Goal: Transaction & Acquisition: Download file/media

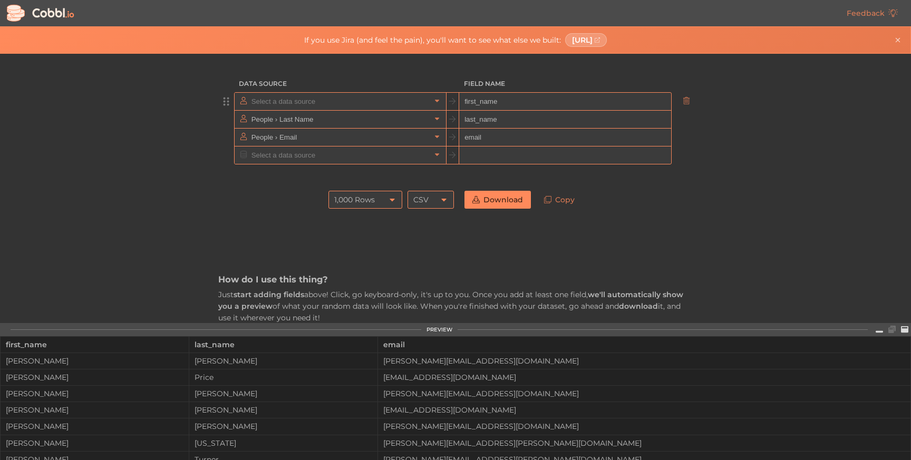
click at [355, 109] on input "text" at bounding box center [340, 101] width 182 height 17
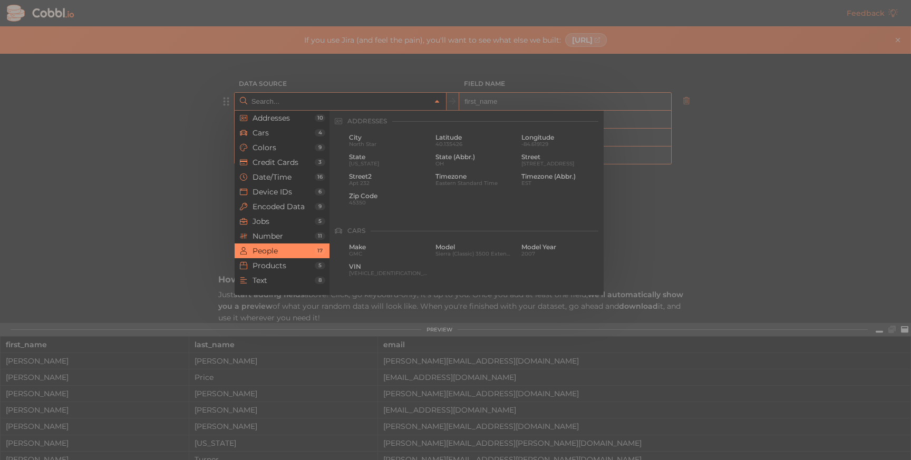
scroll to position [812, 0]
click at [365, 108] on input "text" at bounding box center [340, 101] width 182 height 17
click at [375, 152] on div "First Name [PERSON_NAME]" at bounding box center [388, 159] width 83 height 17
type input "People › First Name"
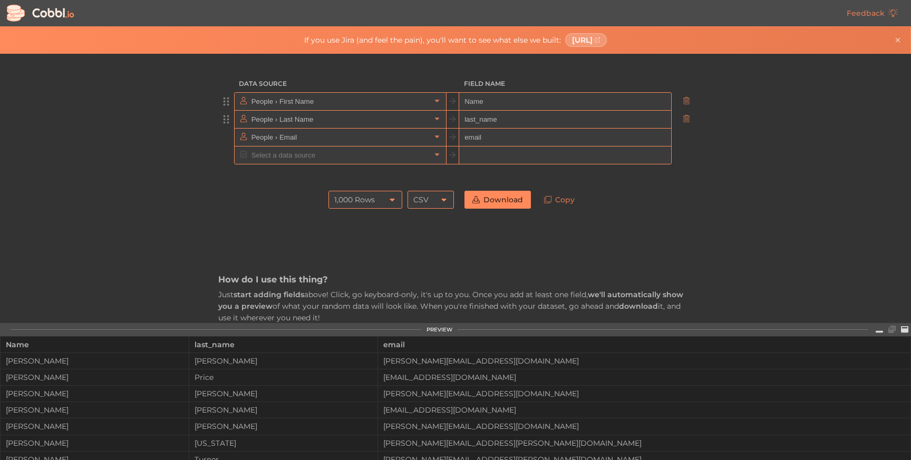
type input "Name"
click at [320, 120] on input "text" at bounding box center [340, 119] width 182 height 17
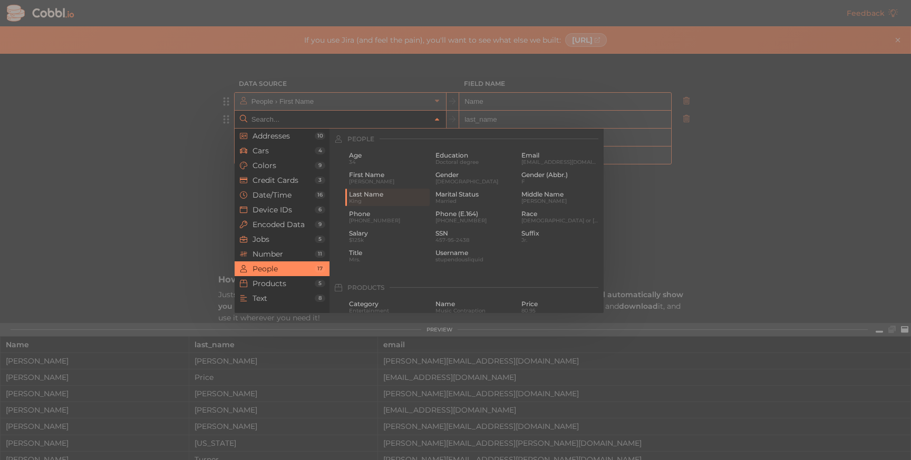
click at [394, 97] on div at bounding box center [455, 230] width 911 height 460
type input "People › Last Name"
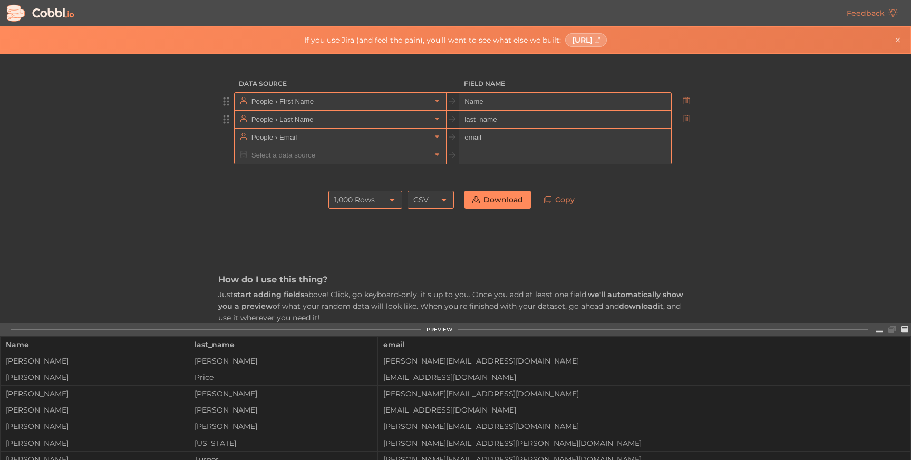
click at [365, 204] on div "1,000 Rows" at bounding box center [354, 200] width 41 height 18
click at [359, 267] on li "10,000 Rows" at bounding box center [365, 271] width 73 height 18
click at [318, 117] on input "text" at bounding box center [340, 119] width 182 height 17
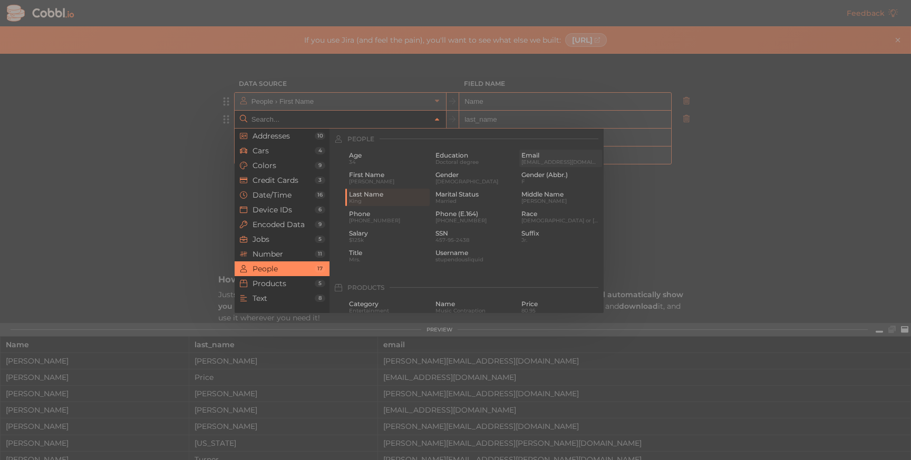
click at [530, 157] on span "Email" at bounding box center [560, 155] width 79 height 7
type input "People › Email"
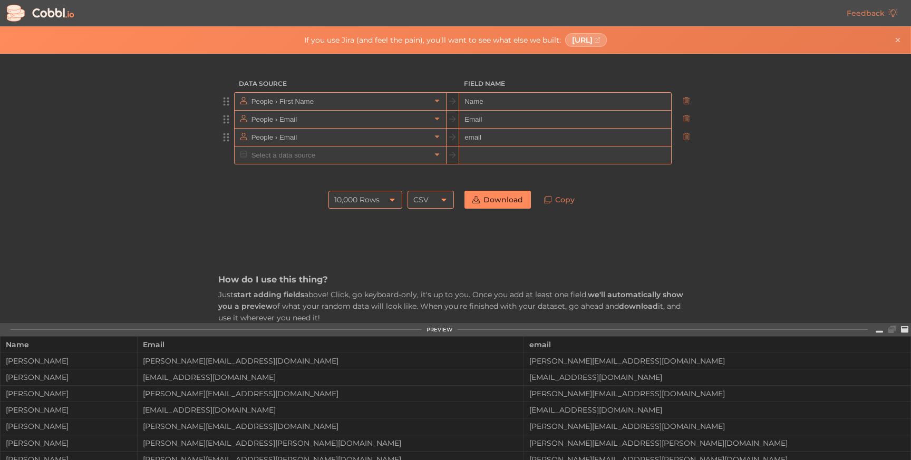
type input "Email"
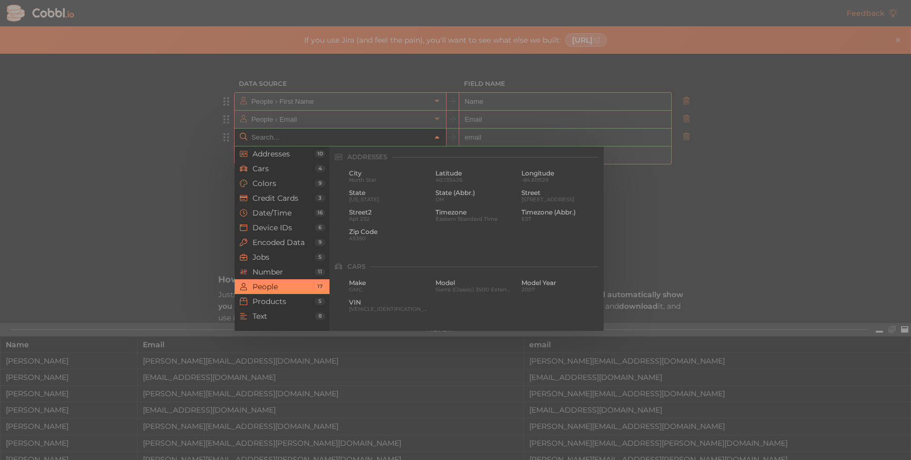
click at [273, 140] on input "text" at bounding box center [340, 137] width 182 height 17
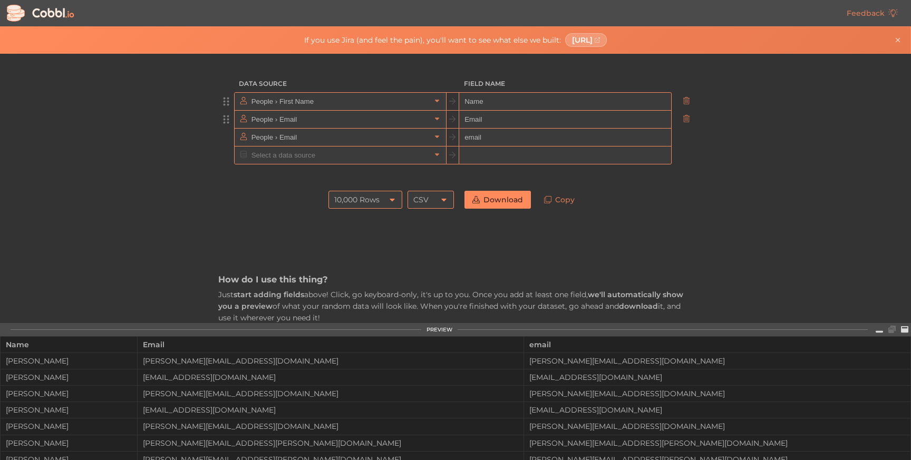
type input "People › Email"
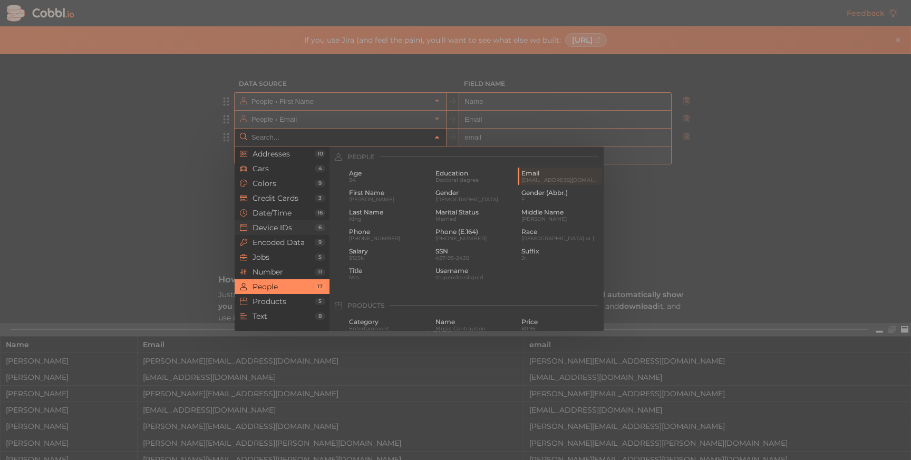
click at [278, 226] on span "Device IDs" at bounding box center [283, 227] width 62 height 8
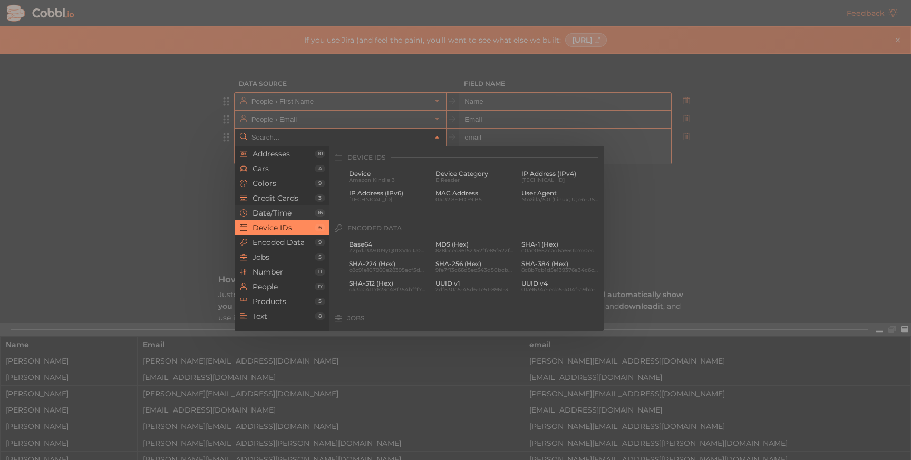
click at [288, 210] on span "Date/Time" at bounding box center [283, 213] width 62 height 8
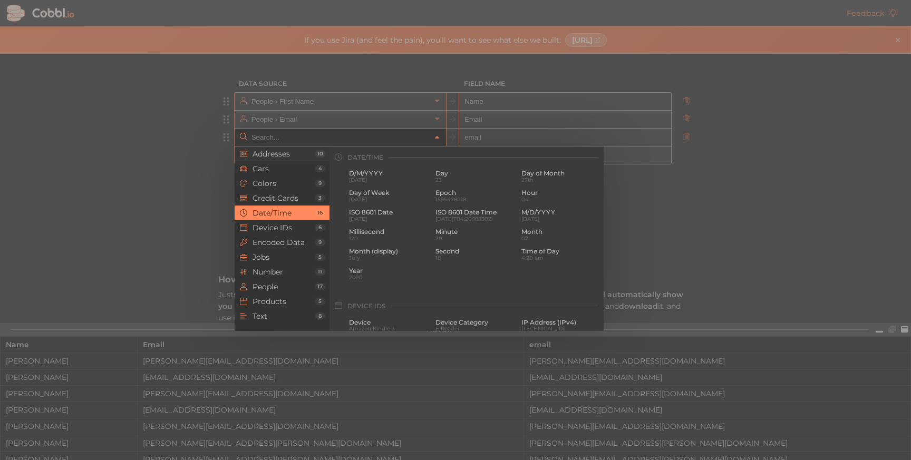
click at [287, 156] on span "Addresses" at bounding box center [283, 154] width 62 height 8
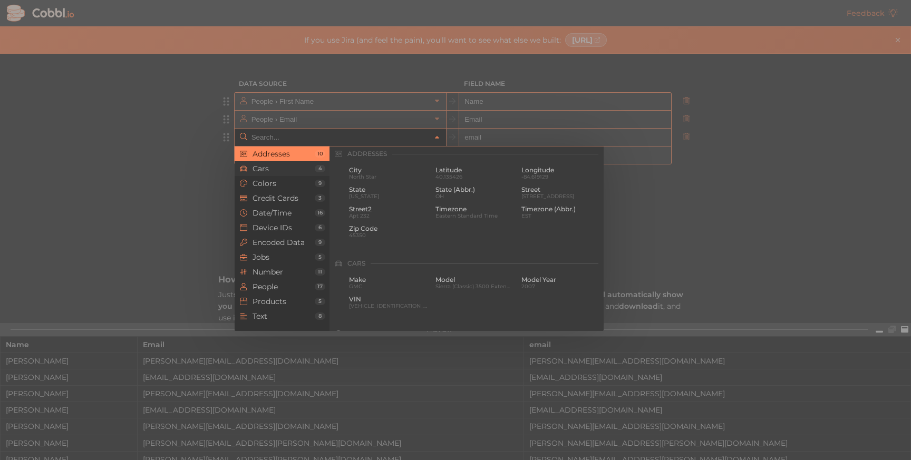
scroll to position [0, 0]
click at [270, 172] on span "Cars" at bounding box center [283, 168] width 62 height 8
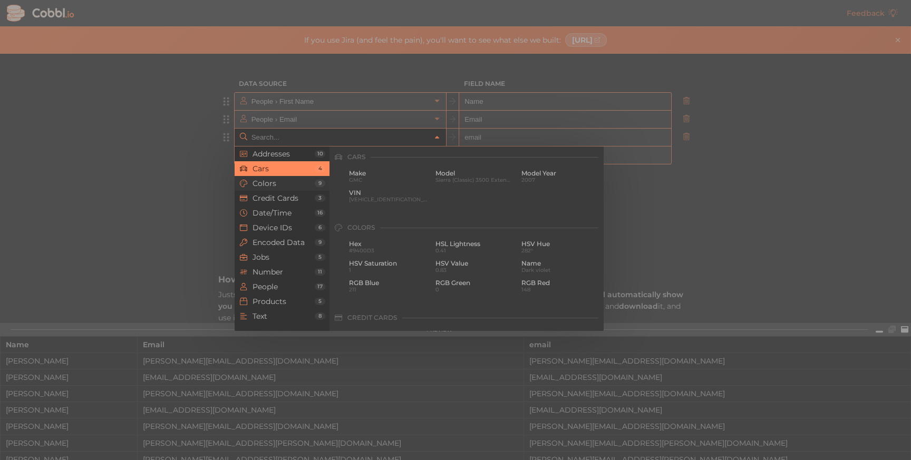
click at [274, 181] on span "Colors" at bounding box center [283, 183] width 62 height 8
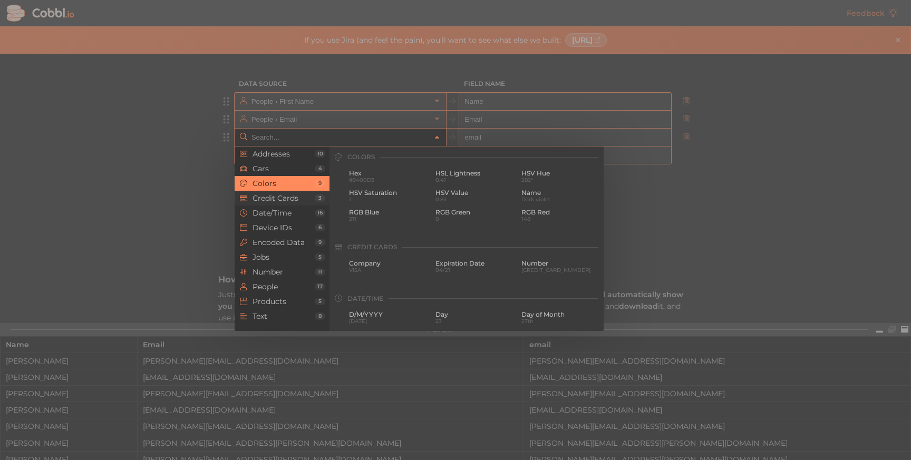
click at [277, 197] on span "Credit Cards" at bounding box center [283, 198] width 62 height 8
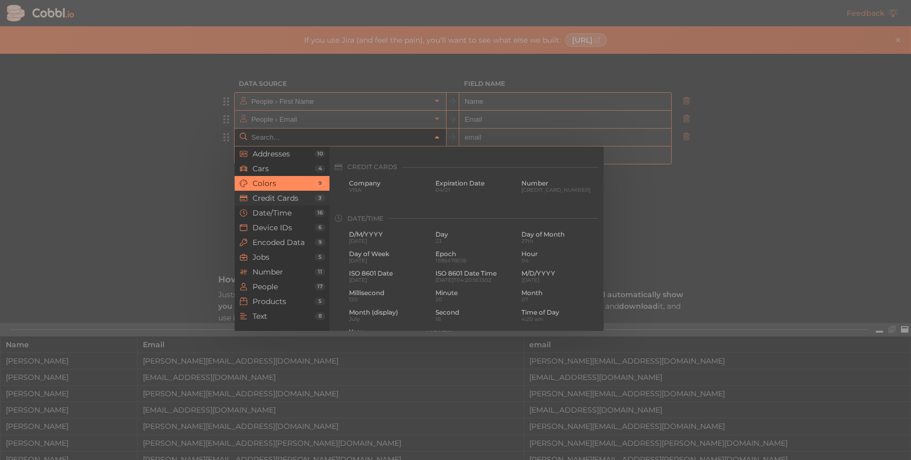
scroll to position [270, 0]
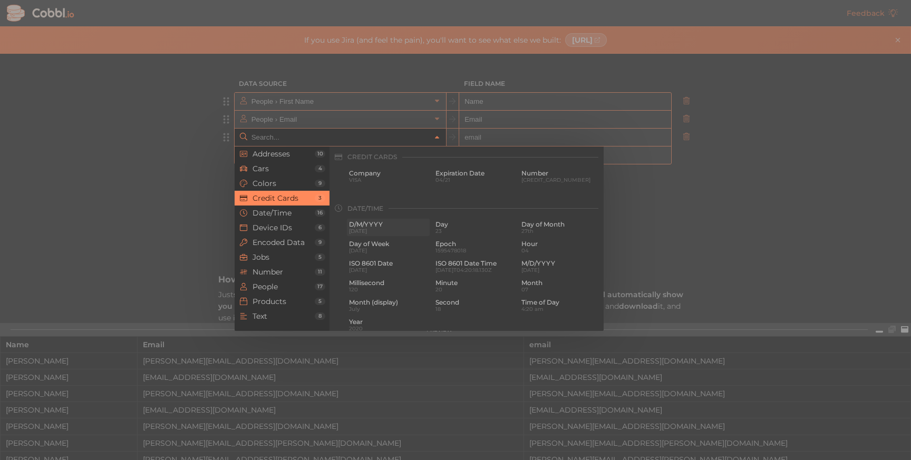
click at [357, 228] on span "D/M/YYYY" at bounding box center [388, 224] width 79 height 7
type input "Date/Time › D/M/YYYY"
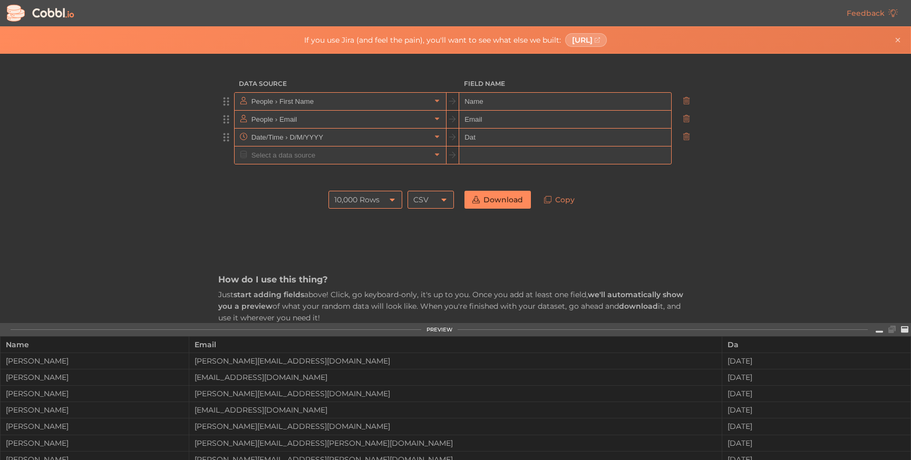
type input "Date"
type input "CreatedAt"
click at [309, 153] on input "text" at bounding box center [340, 154] width 182 height 17
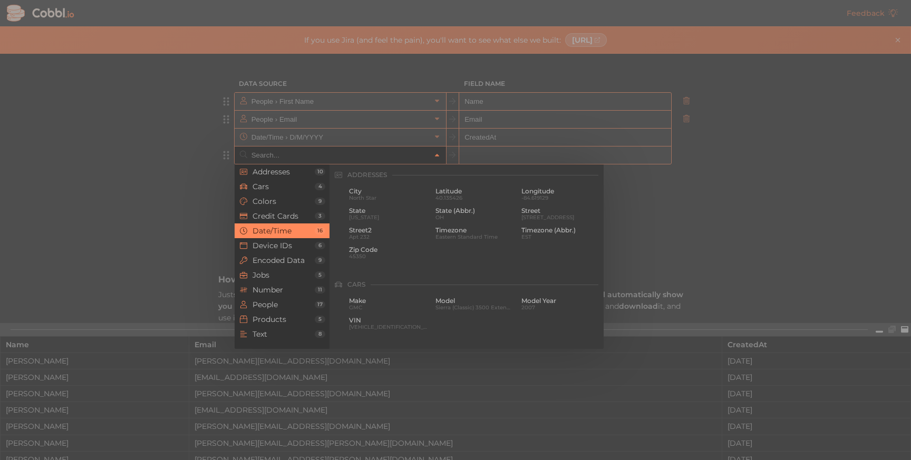
scroll to position [321, 0]
click at [270, 322] on span "Products" at bounding box center [283, 319] width 62 height 8
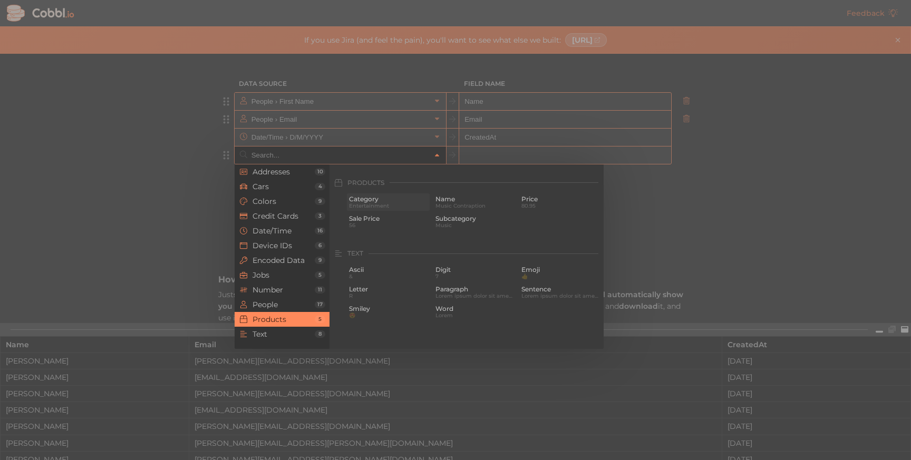
scroll to position [960, 0]
click at [452, 195] on span "Music Contraption" at bounding box center [474, 198] width 79 height 6
type input "Products › Name"
type input "name"
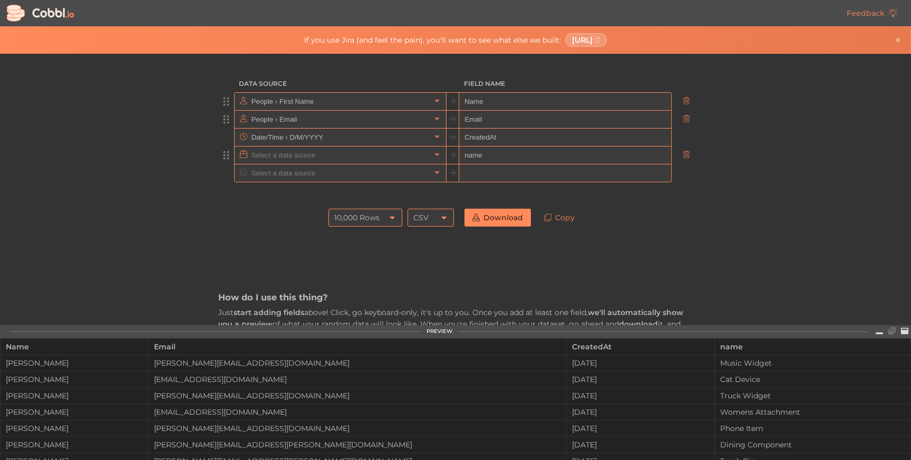
click at [288, 158] on input "text" at bounding box center [340, 154] width 182 height 17
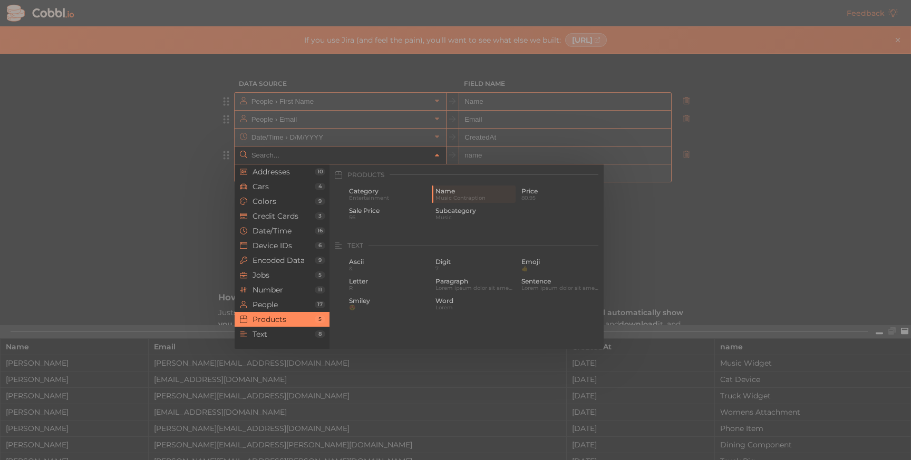
click at [288, 158] on input "text" at bounding box center [340, 154] width 182 height 17
click at [277, 335] on span "Text" at bounding box center [283, 334] width 62 height 8
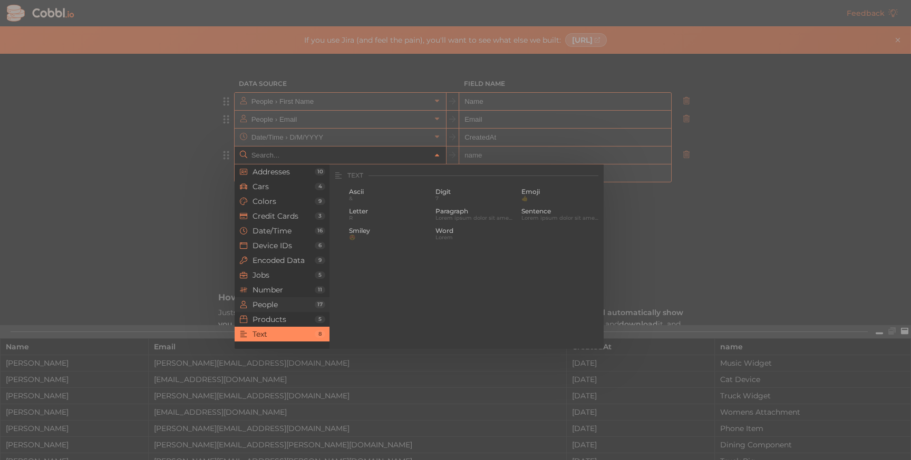
scroll to position [1031, 0]
click at [271, 318] on span "Products" at bounding box center [283, 319] width 62 height 8
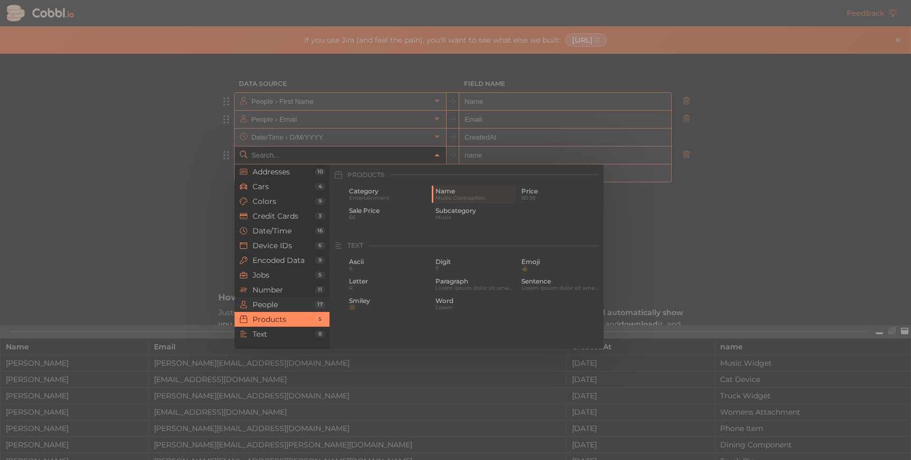
click at [281, 310] on li "People 17" at bounding box center [281, 304] width 95 height 15
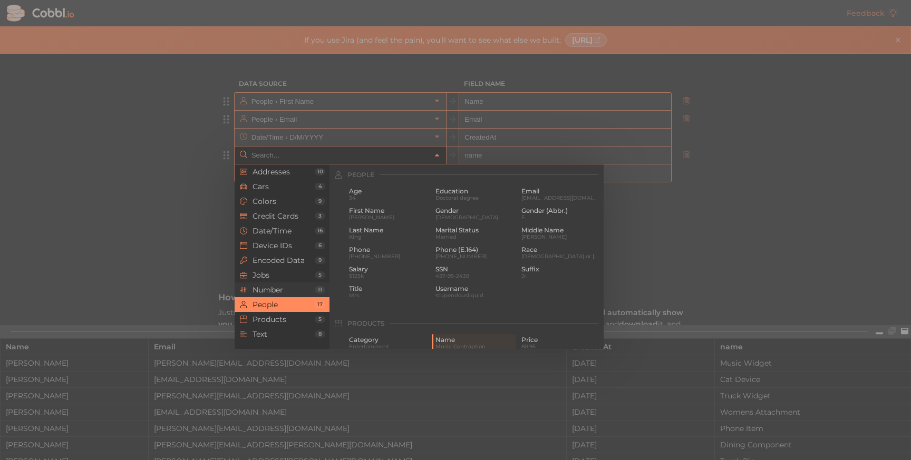
click at [287, 290] on span "Number" at bounding box center [283, 290] width 62 height 8
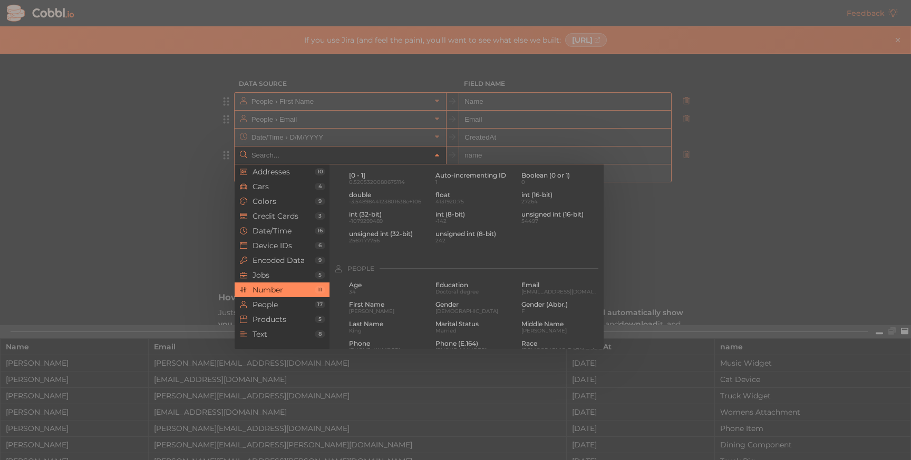
scroll to position [702, 0]
click at [549, 193] on span "Boolean (0 or 1)" at bounding box center [560, 191] width 79 height 7
type input "Number › Boolean (0 or 1)"
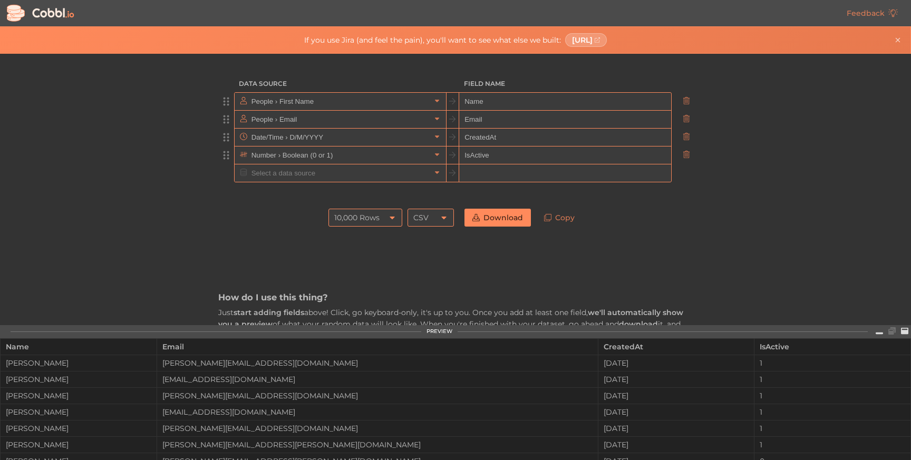
type input "IsActive"
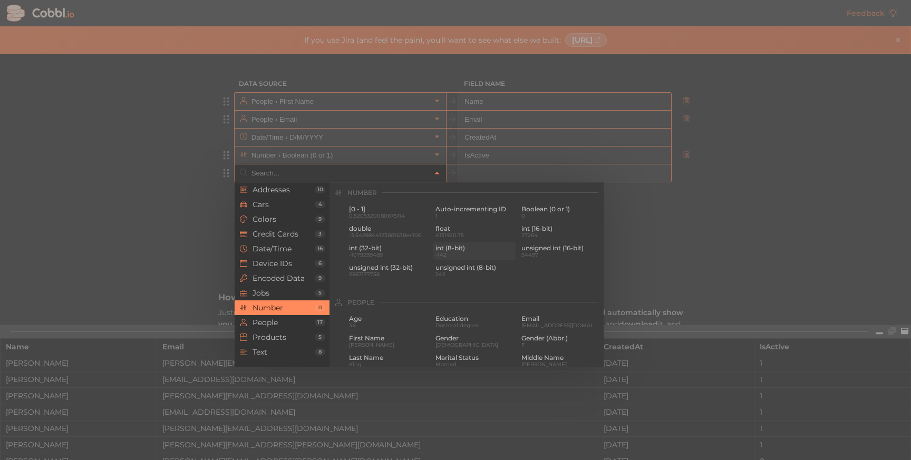
click at [460, 247] on span "int (8-bit)" at bounding box center [474, 248] width 79 height 7
type input "Number › int (8-bit)"
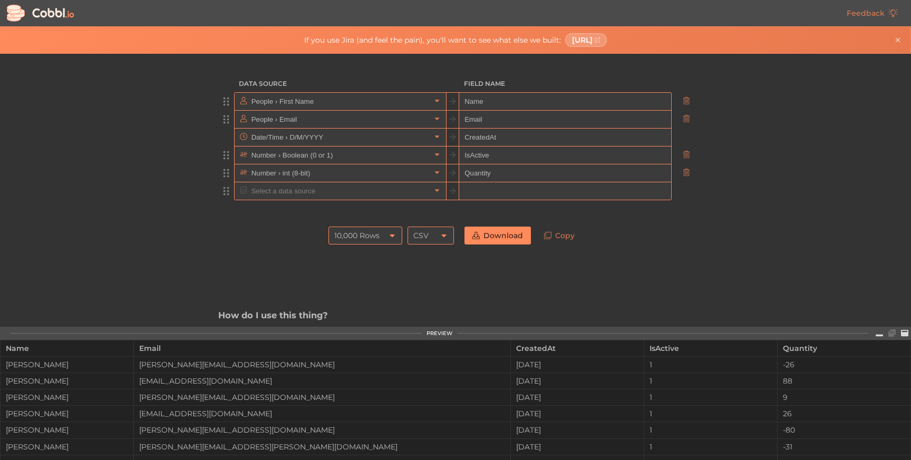
type input "Quantity"
click at [325, 194] on input "text" at bounding box center [340, 190] width 182 height 17
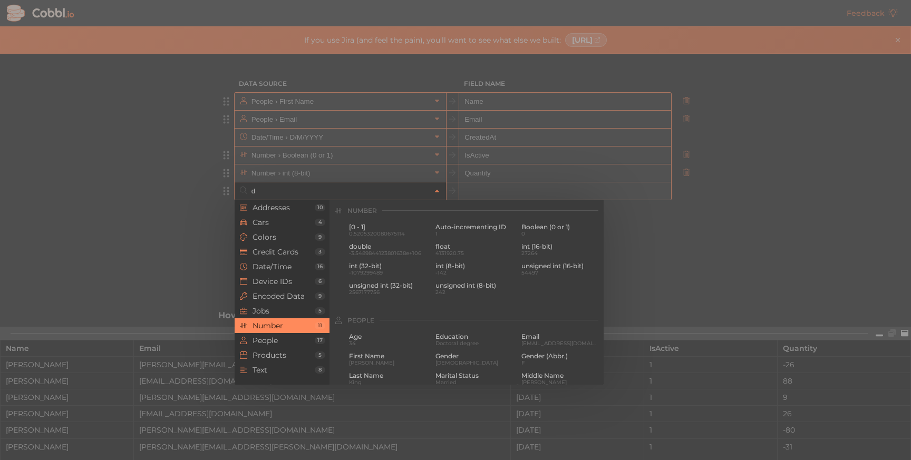
scroll to position [0, 0]
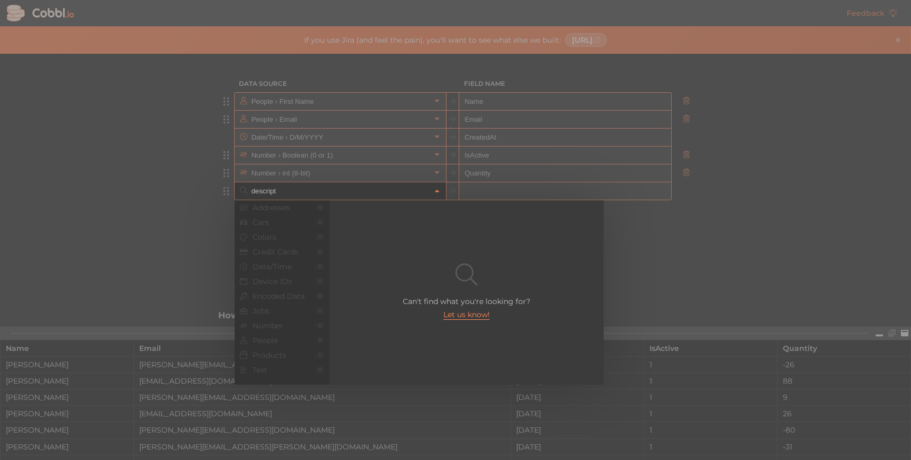
click at [267, 287] on li "Device IDs 0" at bounding box center [281, 281] width 95 height 15
click at [280, 189] on input "descript" at bounding box center [340, 190] width 182 height 17
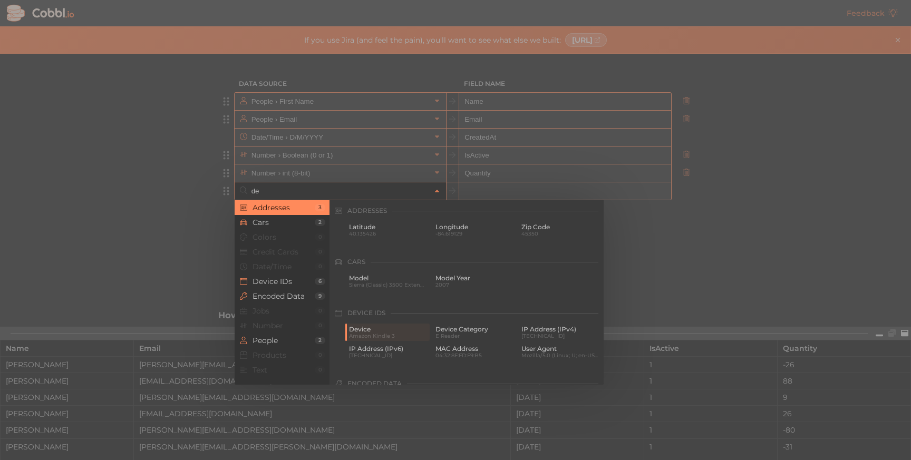
type input "d"
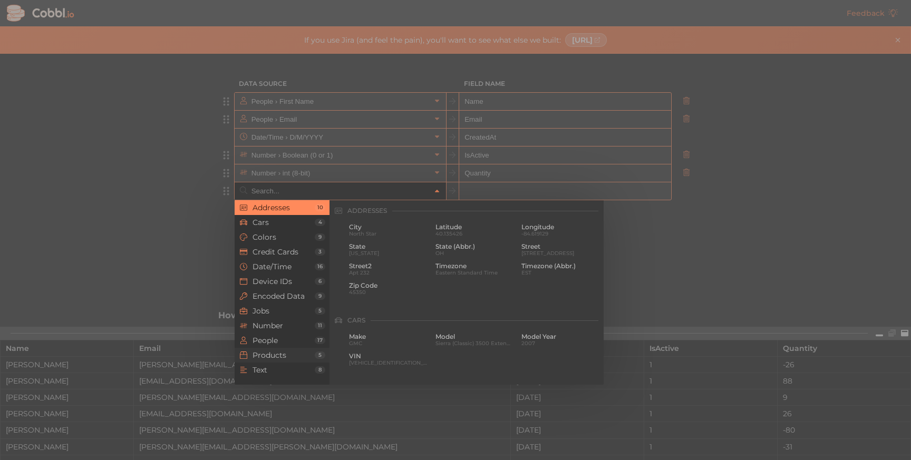
click at [274, 356] on span "Products" at bounding box center [283, 355] width 62 height 8
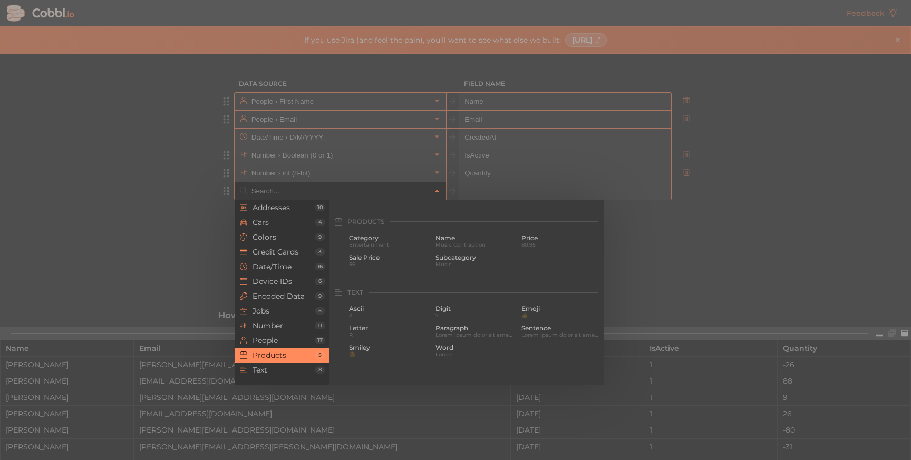
scroll to position [960, 0]
click at [273, 368] on span "Text" at bounding box center [283, 370] width 62 height 8
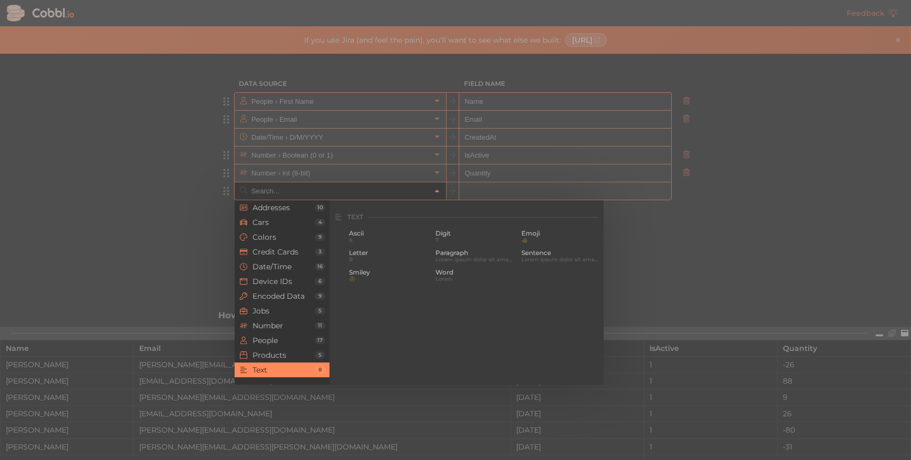
scroll to position [1031, 0]
click at [457, 244] on span "Paragraph" at bounding box center [474, 246] width 79 height 7
type input "Text › Paragraph"
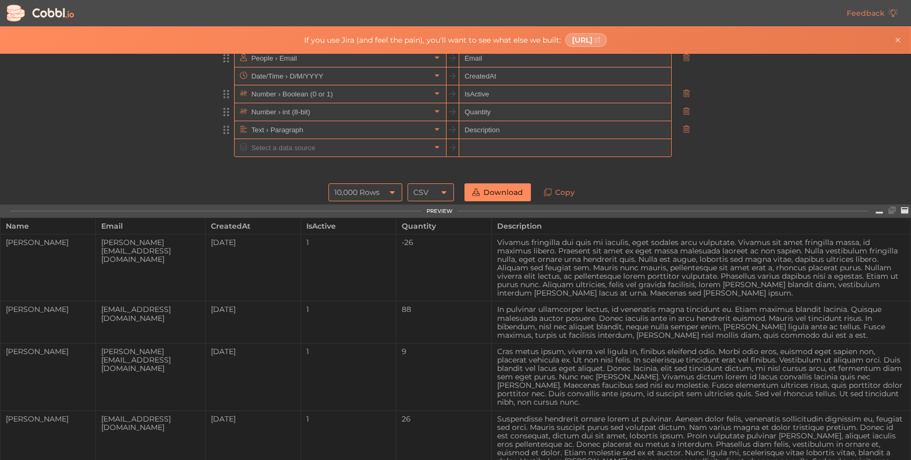
scroll to position [77, 0]
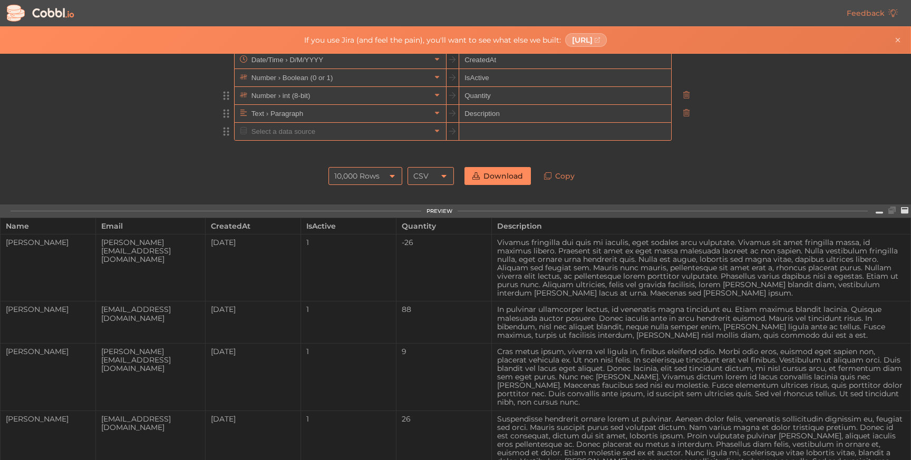
type input "Description"
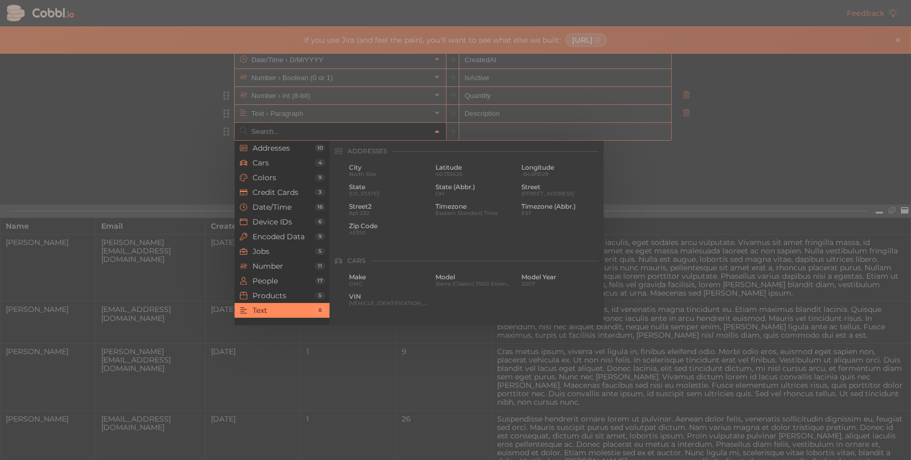
click at [329, 136] on input "text" at bounding box center [340, 131] width 182 height 17
click at [365, 132] on input "text" at bounding box center [340, 131] width 182 height 17
click at [514, 133] on div at bounding box center [455, 230] width 911 height 460
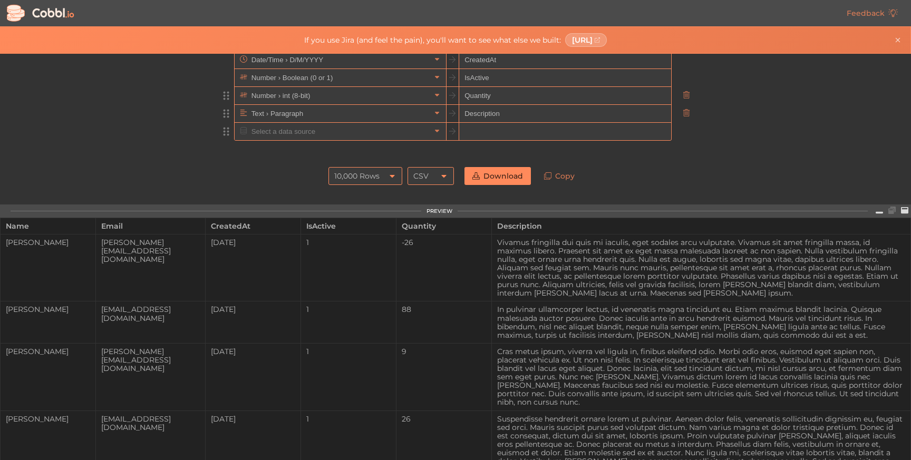
click at [522, 116] on input "Description" at bounding box center [564, 114] width 211 height 18
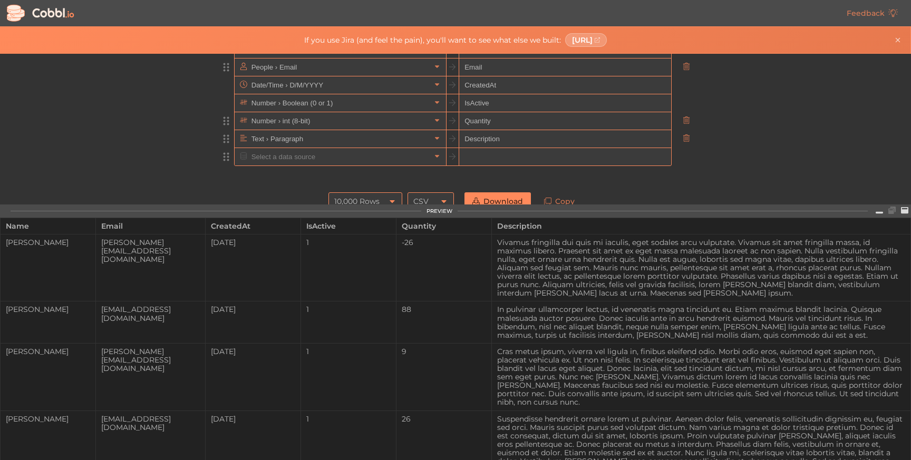
scroll to position [54, 0]
click at [510, 138] on input "Description" at bounding box center [564, 138] width 211 height 18
click at [343, 157] on input "text" at bounding box center [340, 154] width 182 height 17
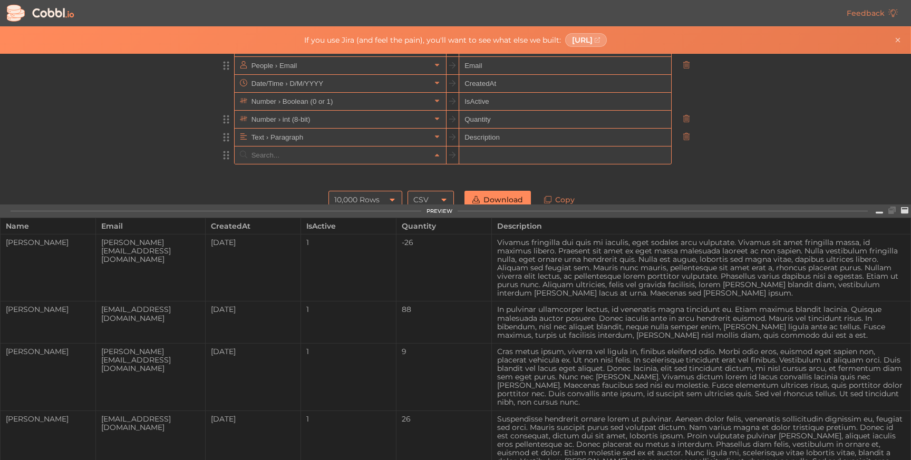
scroll to position [1031, 0]
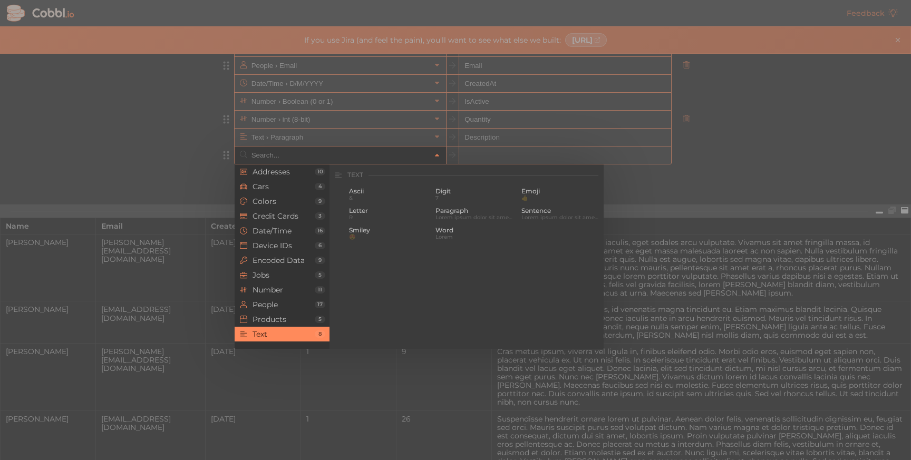
click at [611, 169] on div at bounding box center [455, 230] width 911 height 460
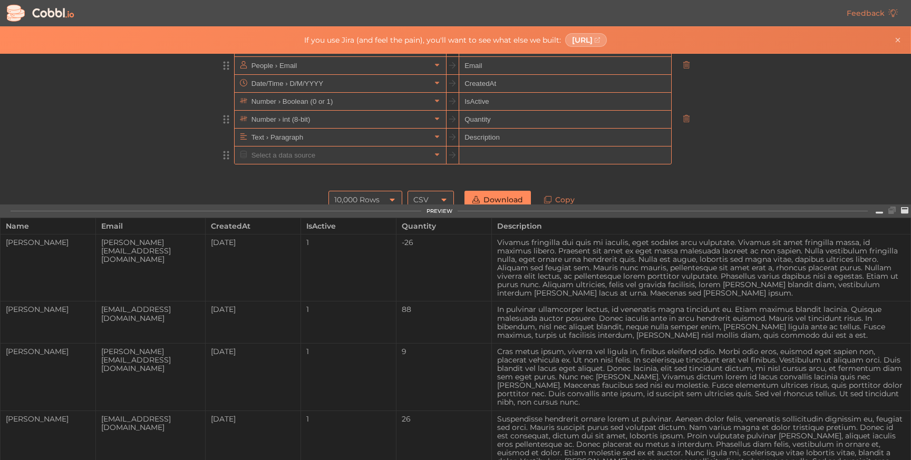
scroll to position [0, 0]
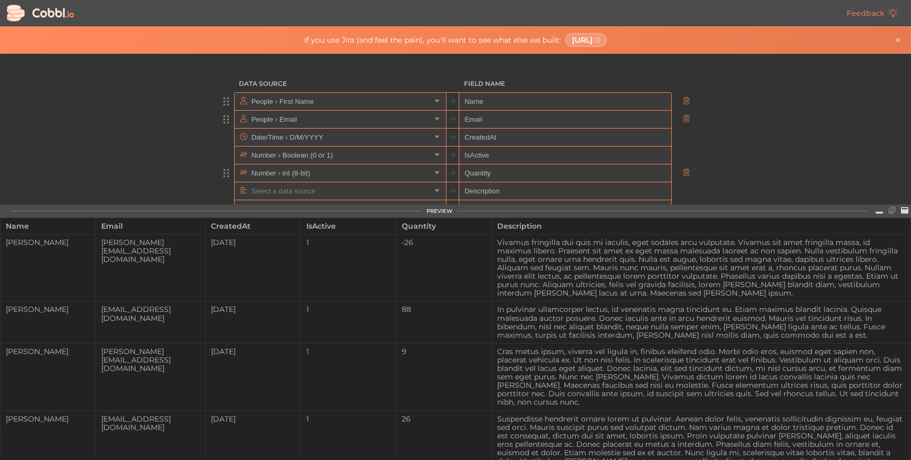
click at [349, 193] on input "text" at bounding box center [340, 190] width 182 height 17
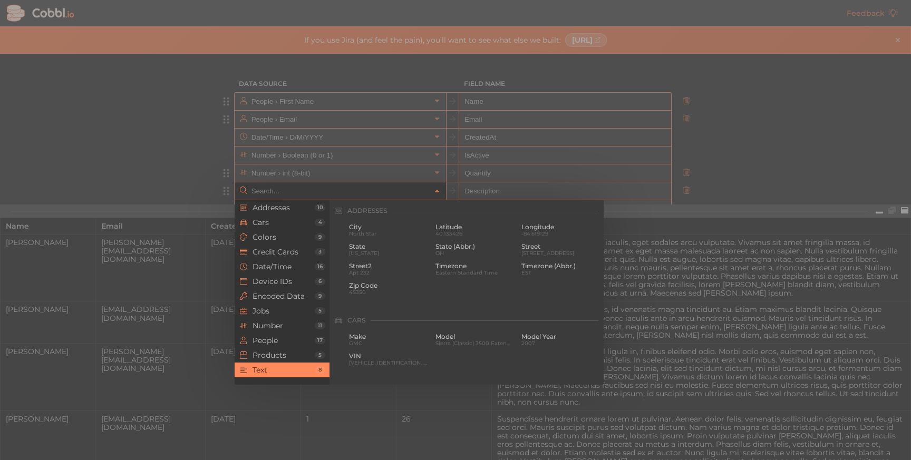
scroll to position [1031, 0]
click at [539, 248] on span "Sentence" at bounding box center [560, 246] width 79 height 7
type input "Text › Sentence"
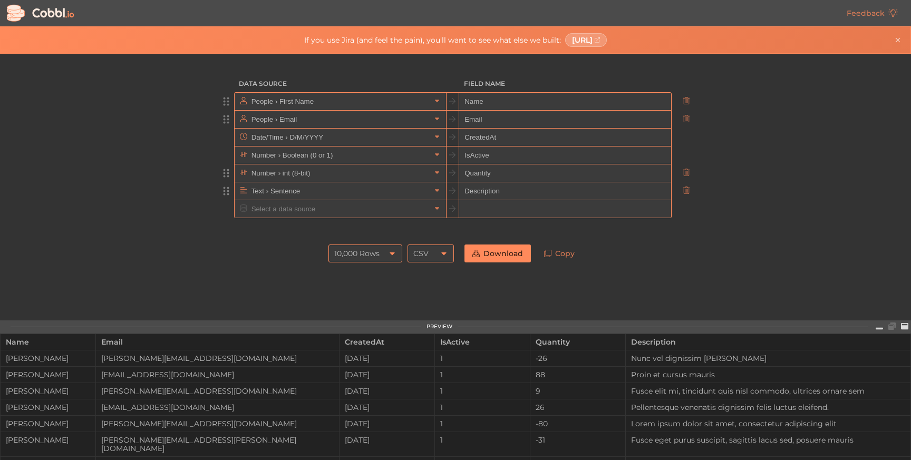
click at [363, 209] on input "text" at bounding box center [340, 208] width 182 height 17
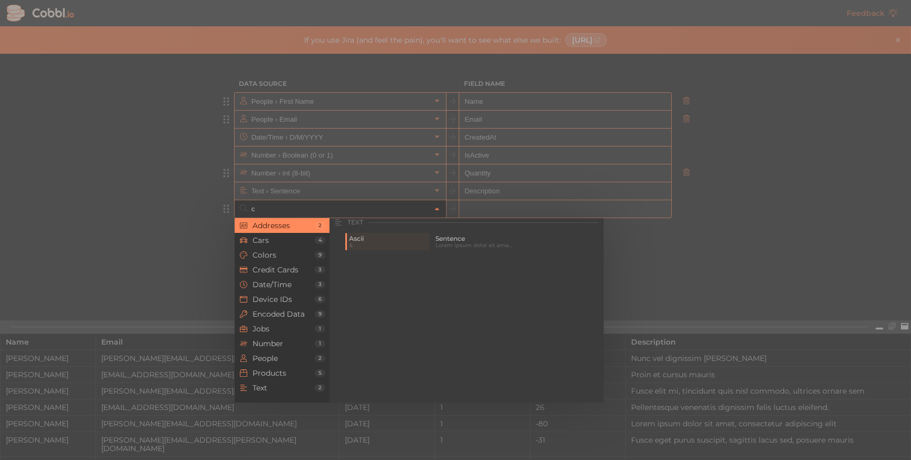
scroll to position [0, 0]
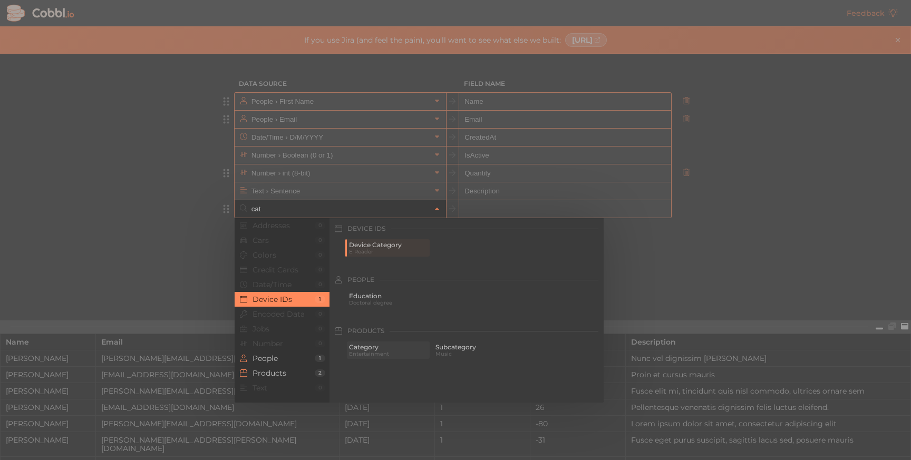
click at [379, 343] on div "Category Entertainment" at bounding box center [388, 349] width 83 height 17
type input "Products › Category"
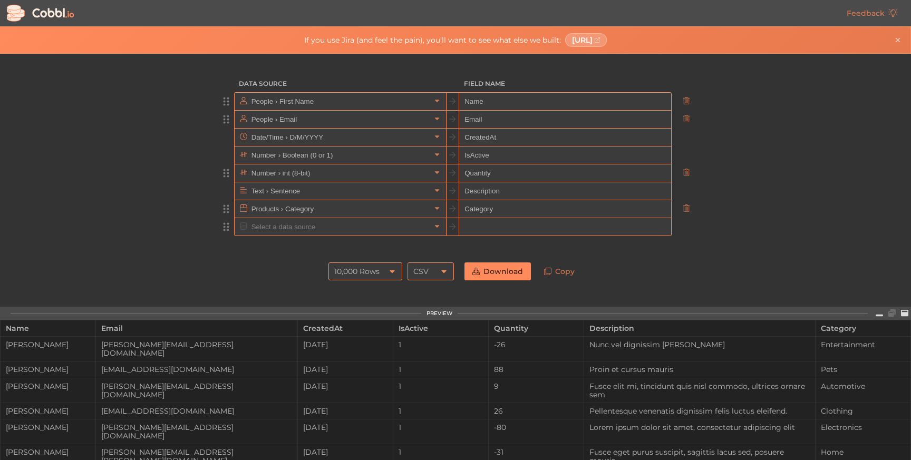
type input "Category"
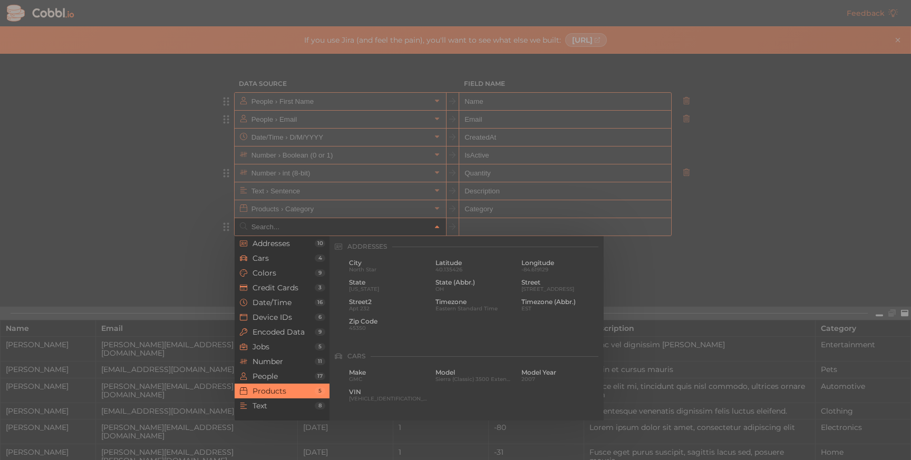
click at [304, 225] on input "text" at bounding box center [340, 226] width 182 height 17
type input "L"
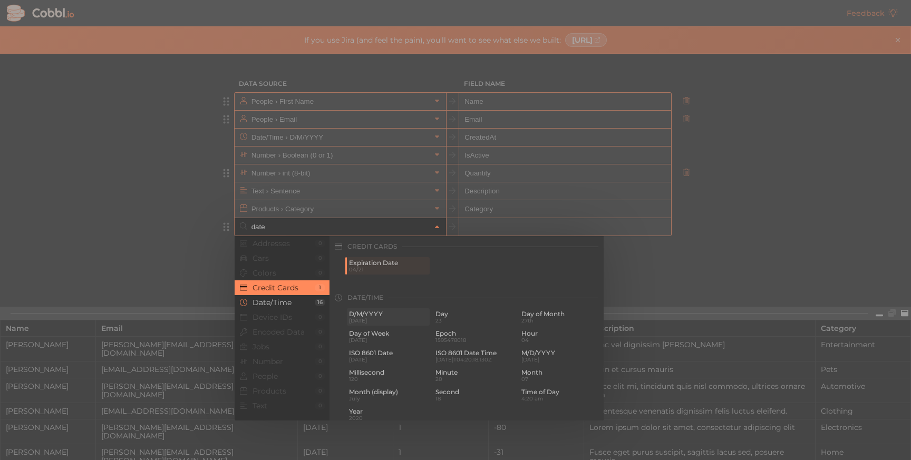
click at [364, 314] on span "D/M/YYYY" at bounding box center [388, 313] width 79 height 7
type input "Date/Time › D/M/YYYY"
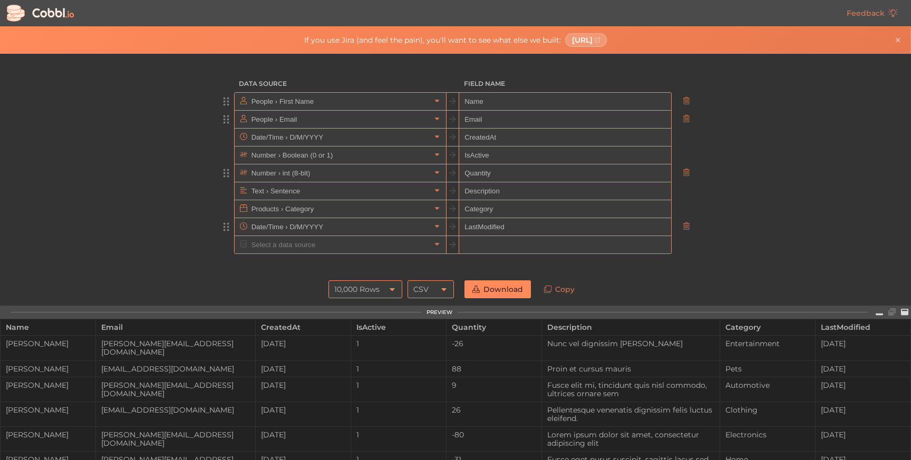
type input "LastModified"
click at [400, 228] on input "text" at bounding box center [340, 226] width 182 height 17
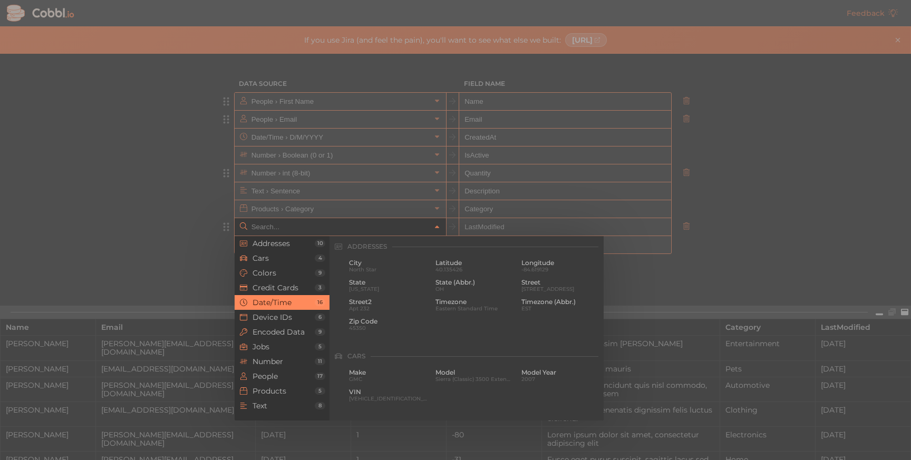
scroll to position [321, 0]
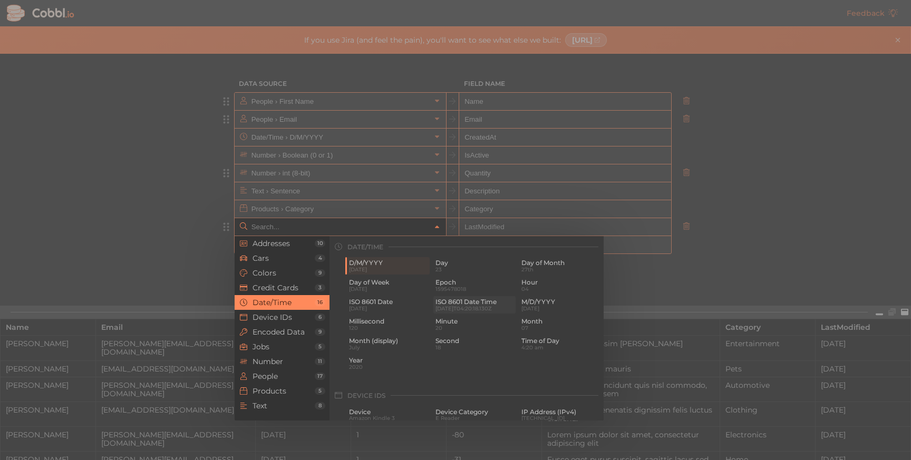
click at [474, 304] on span "ISO 8601 Date Time" at bounding box center [474, 301] width 79 height 7
type input "Date/Time › ISO 8601 Date Time"
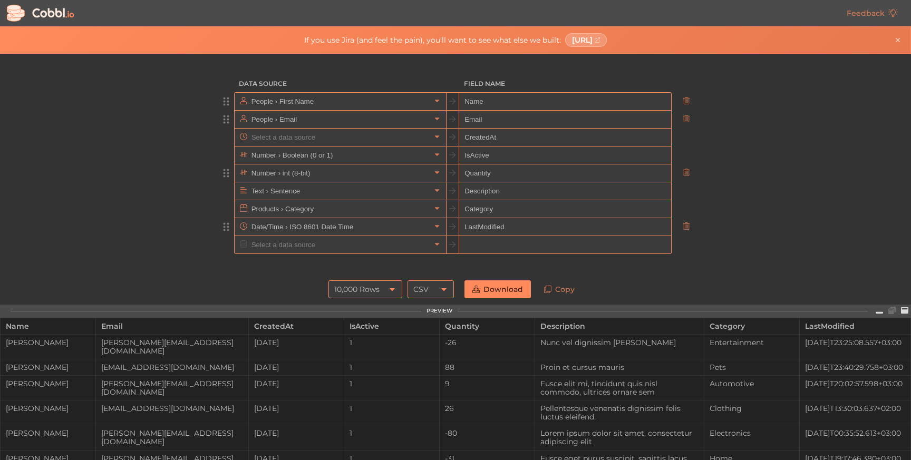
click at [323, 140] on input "text" at bounding box center [340, 137] width 182 height 17
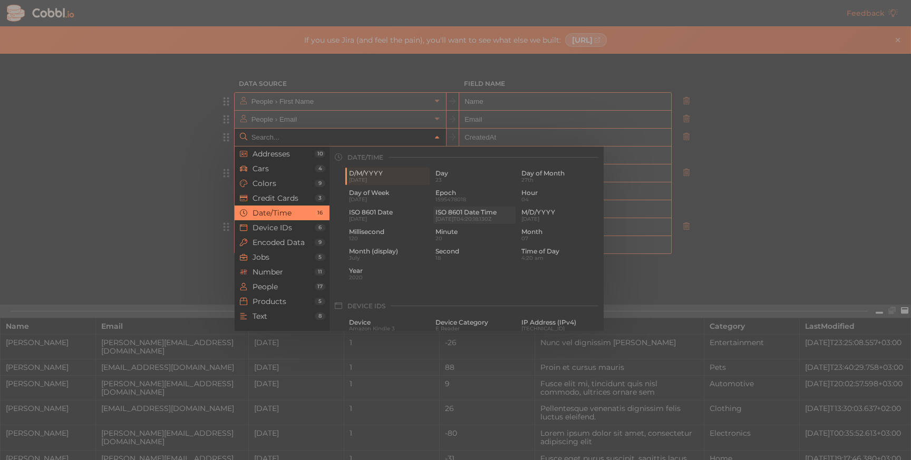
click at [460, 209] on span "ISO 8601 Date Time" at bounding box center [474, 212] width 79 height 7
type input "Date/Time › ISO 8601 Date Time"
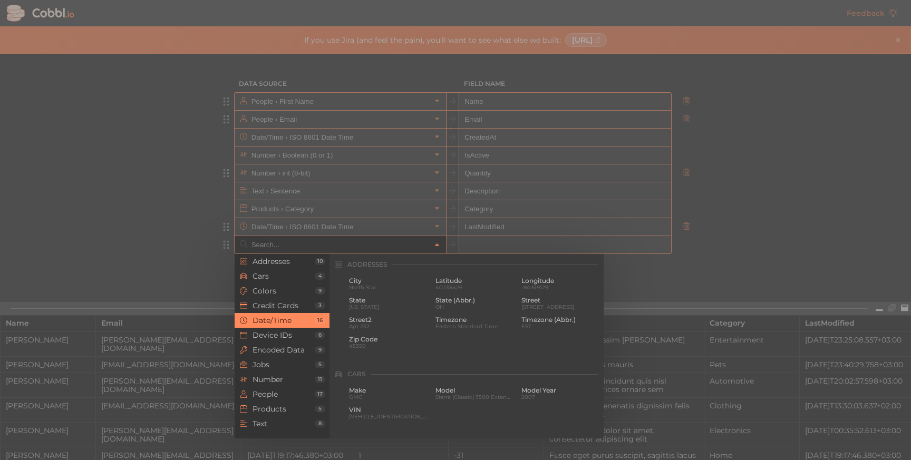
click at [416, 243] on input "text" at bounding box center [340, 244] width 182 height 17
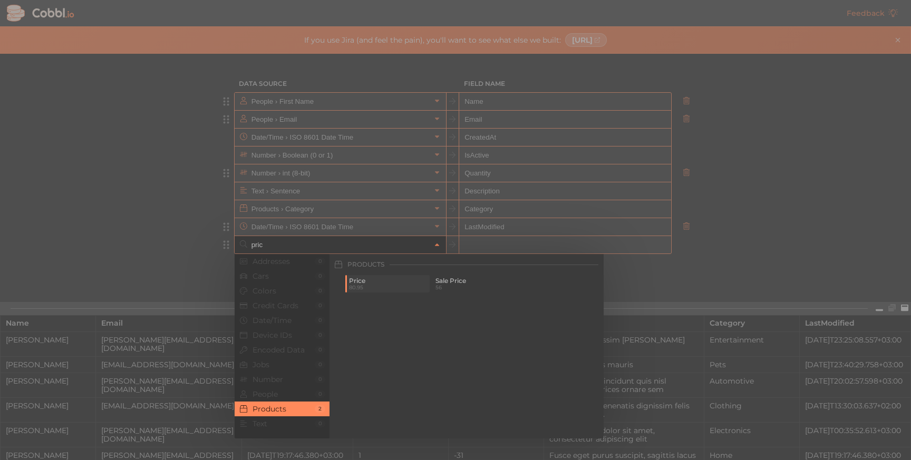
click at [379, 289] on span "80.95" at bounding box center [388, 288] width 79 height 6
type input "Products › Price"
type input "price"
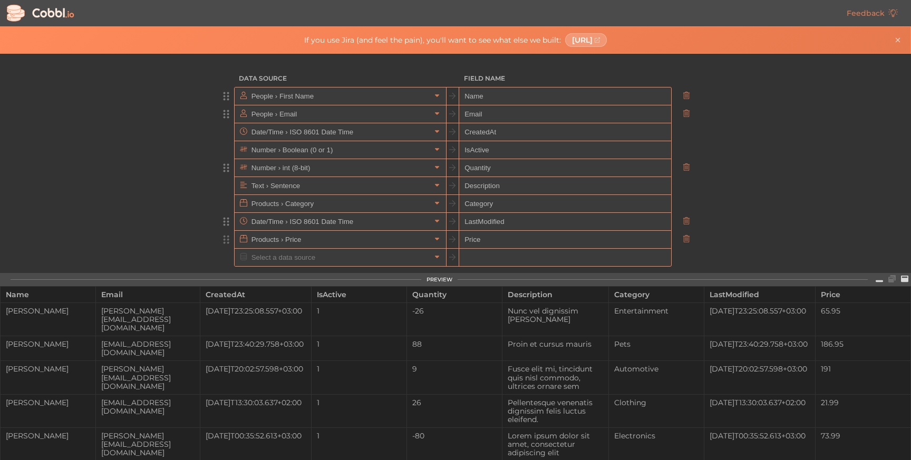
scroll to position [5, 0]
drag, startPoint x: 221, startPoint y: 249, endPoint x: 224, endPoint y: 168, distance: 80.7
click at [224, 168] on ul "People › First Name Name People › Email Email Date/Time › ISO 8601 Date Time Cr…" at bounding box center [455, 177] width 474 height 180
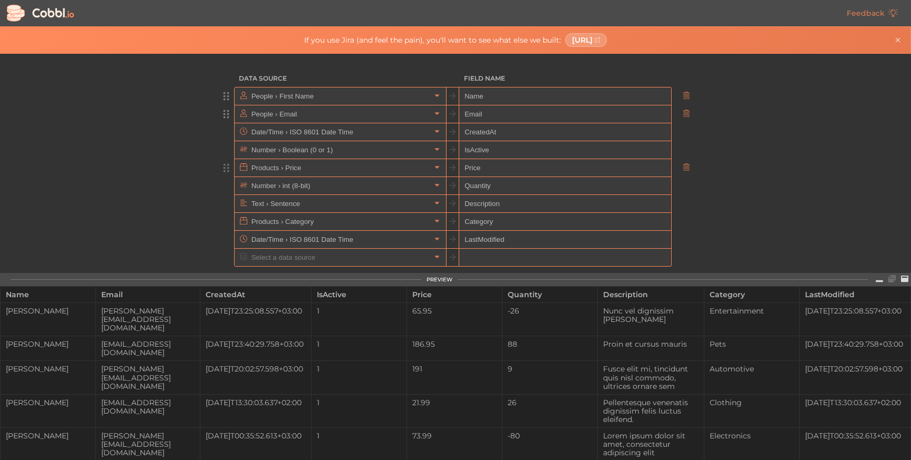
type input "Price"
click at [313, 203] on input "text" at bounding box center [340, 203] width 182 height 17
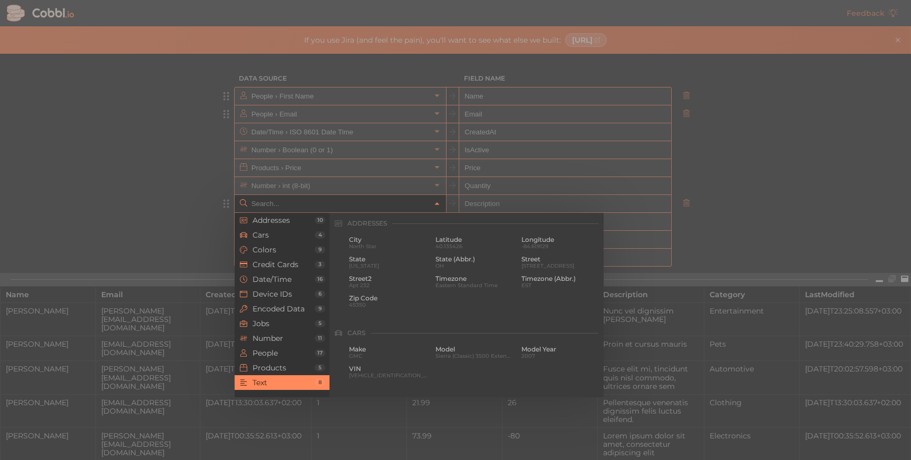
scroll to position [1031, 0]
click at [287, 366] on span "Products" at bounding box center [283, 368] width 62 height 8
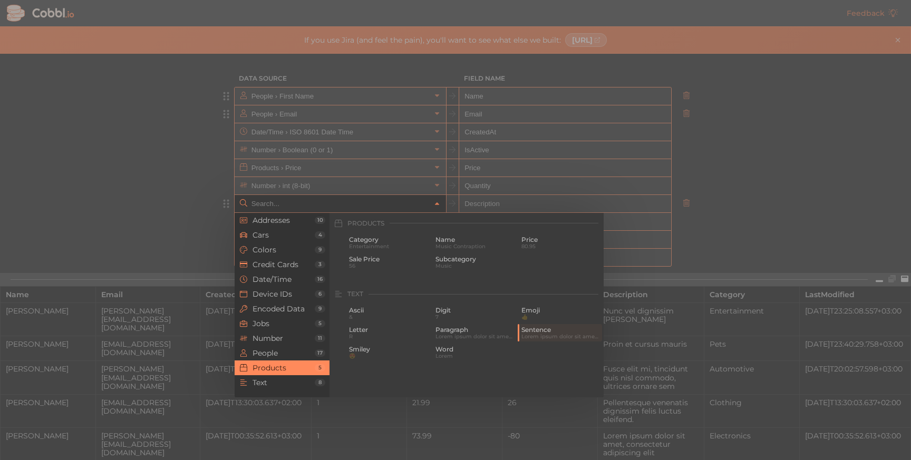
scroll to position [960, 0]
click at [285, 350] on span "People" at bounding box center [283, 353] width 62 height 8
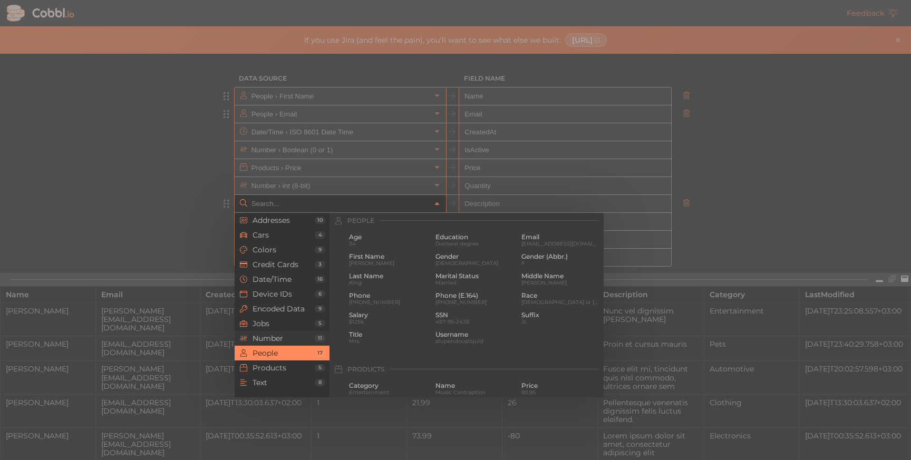
scroll to position [812, 0]
click at [302, 332] on li "Number 11" at bounding box center [281, 338] width 95 height 15
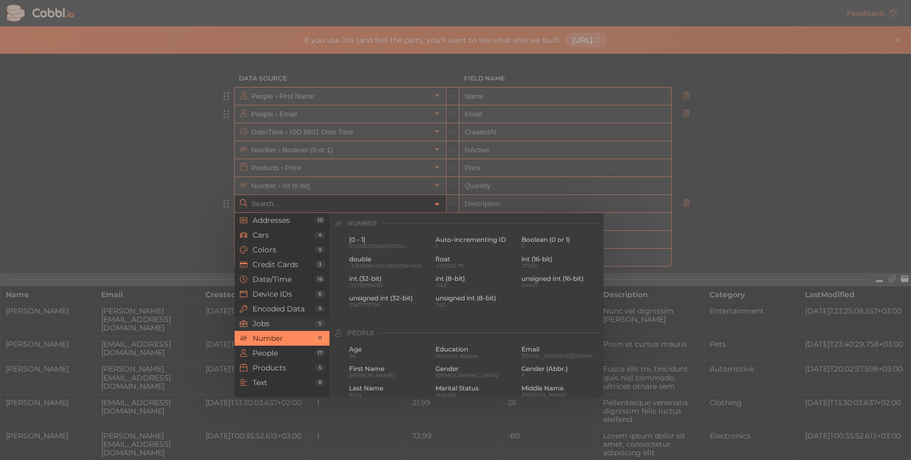
click at [304, 321] on span "Jobs" at bounding box center [283, 323] width 62 height 8
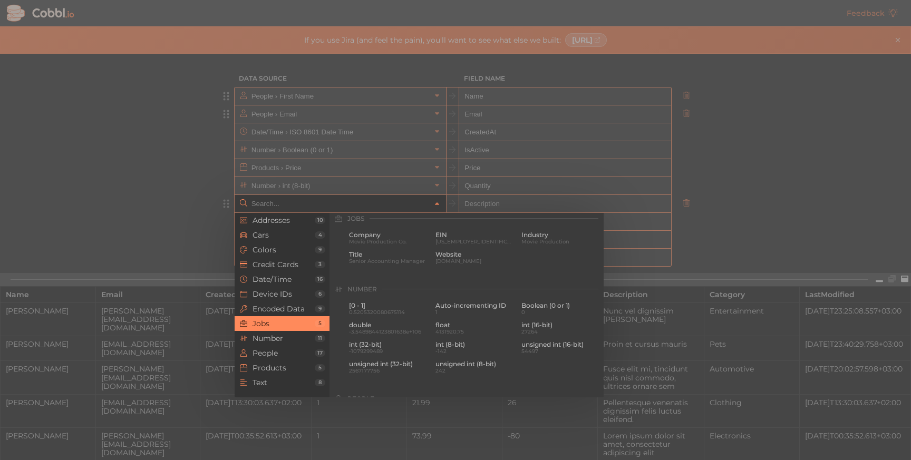
scroll to position [631, 0]
click at [276, 305] on span "Encoded Data" at bounding box center [283, 309] width 62 height 8
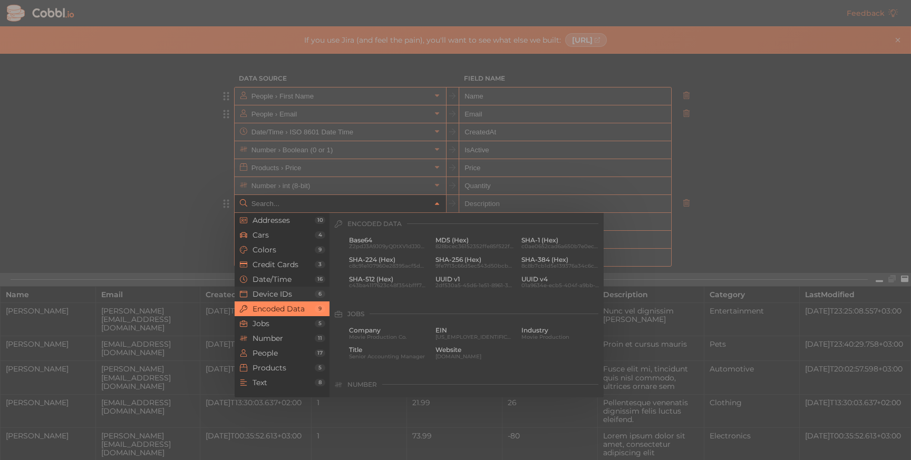
click at [280, 291] on span "Device IDs" at bounding box center [283, 294] width 62 height 8
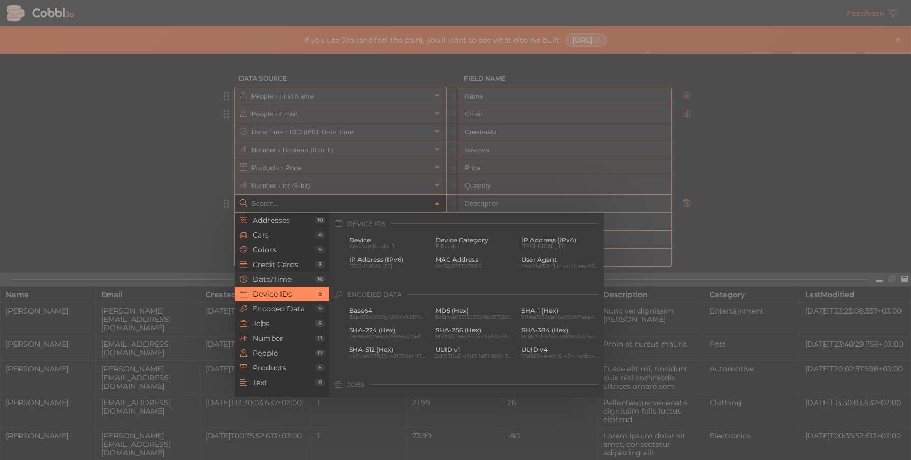
click at [289, 277] on span "Date/Time" at bounding box center [283, 279] width 62 height 8
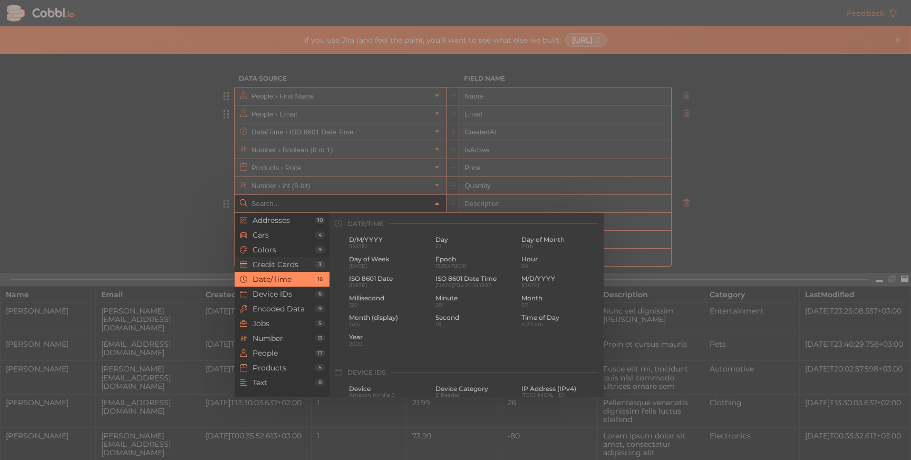
click at [296, 260] on span "Credit Cards" at bounding box center [283, 264] width 62 height 8
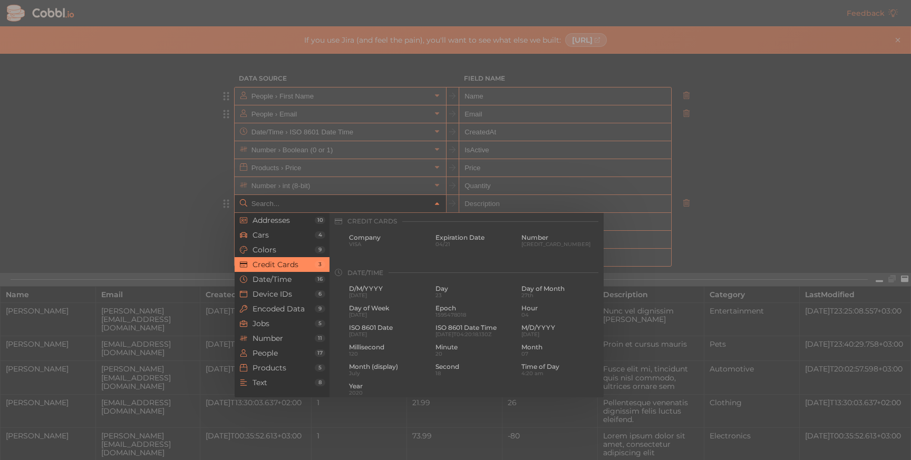
scroll to position [270, 0]
click at [285, 254] on li "Colors 9" at bounding box center [281, 249] width 95 height 15
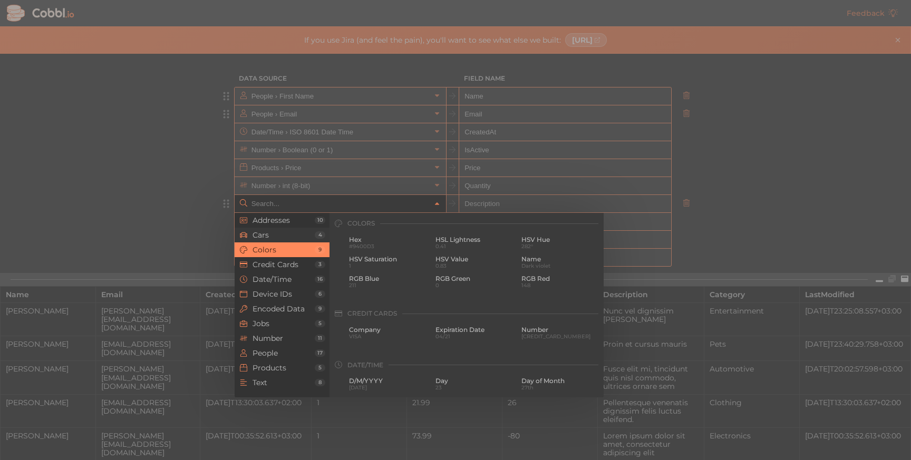
click at [288, 239] on li "Cars 4" at bounding box center [281, 235] width 95 height 15
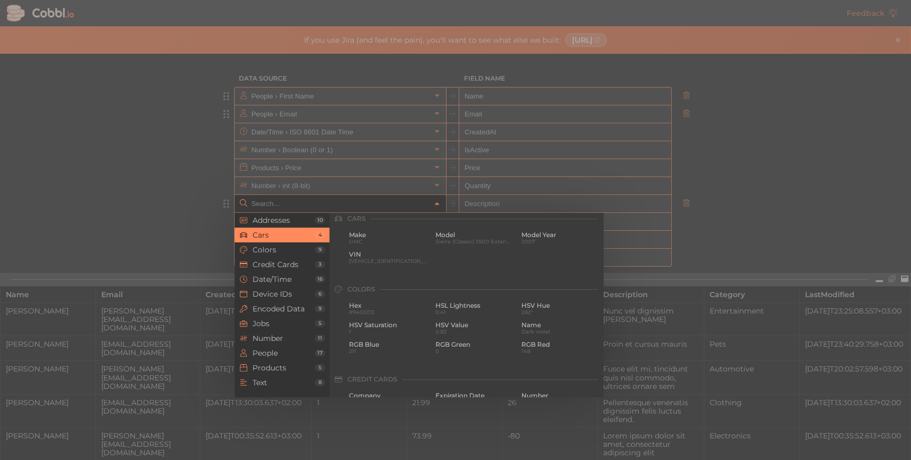
scroll to position [110, 0]
click at [296, 223] on span "Addresses" at bounding box center [283, 220] width 62 height 8
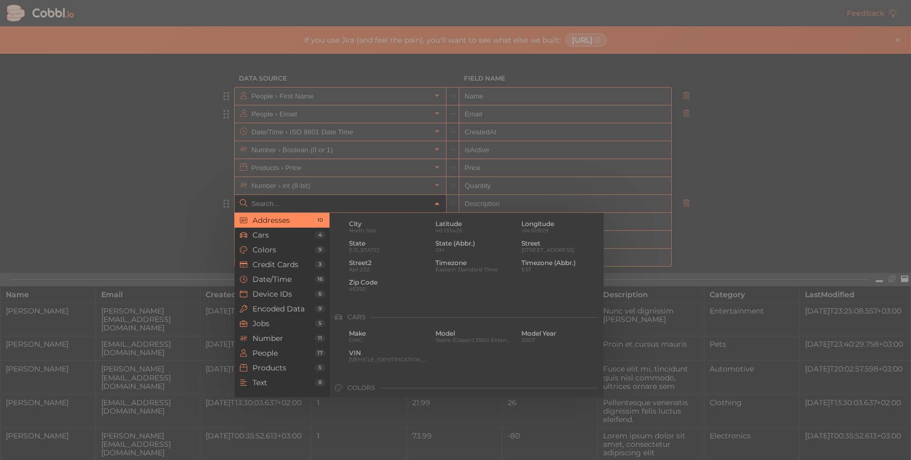
scroll to position [0, 0]
click at [267, 377] on li "Text 8" at bounding box center [281, 382] width 95 height 15
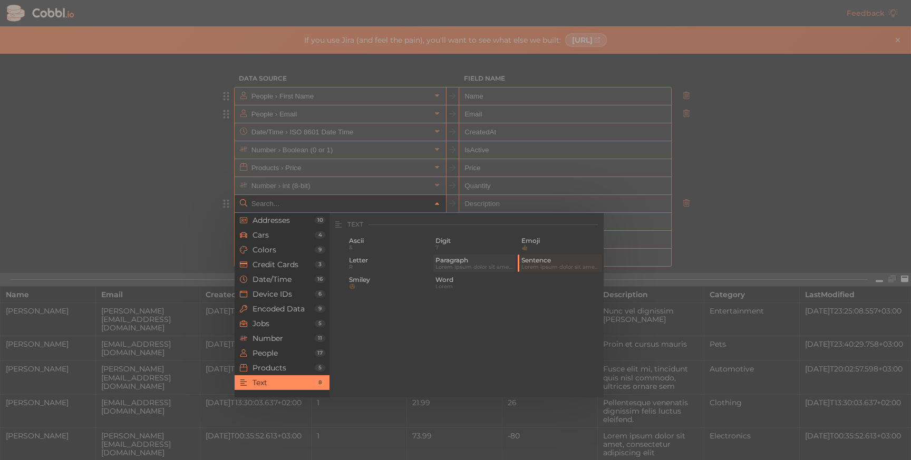
scroll to position [1031, 0]
click at [544, 261] on span "Sentence" at bounding box center [560, 259] width 79 height 7
type input "Text › Sentence"
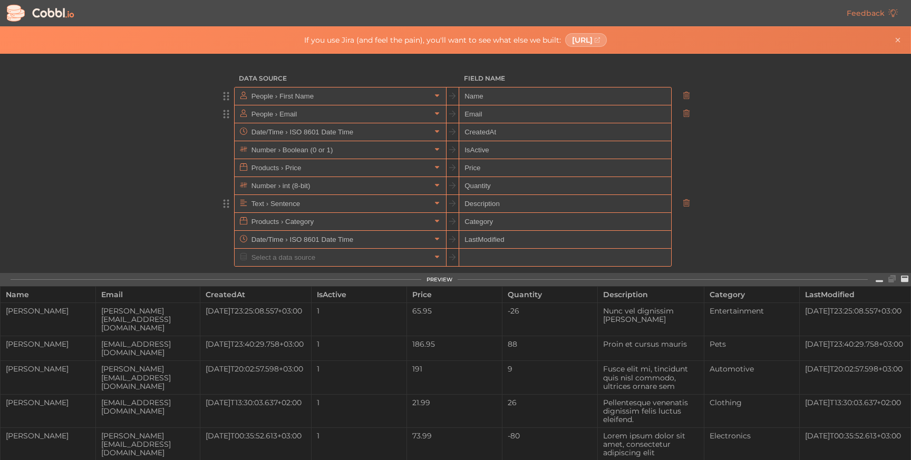
click at [539, 200] on input "Description" at bounding box center [564, 204] width 211 height 18
click at [737, 184] on div "Data Source Field Name People › First Name Name People › Email Email Date/Time …" at bounding box center [455, 163] width 910 height 219
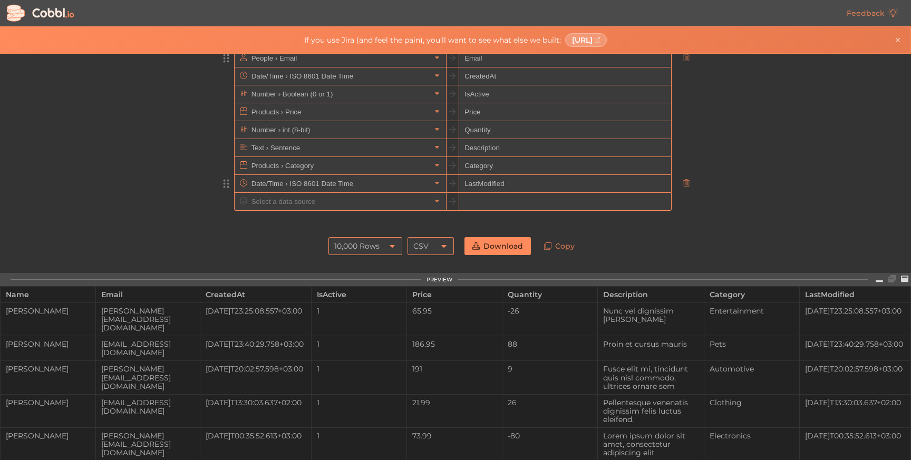
scroll to position [78, 0]
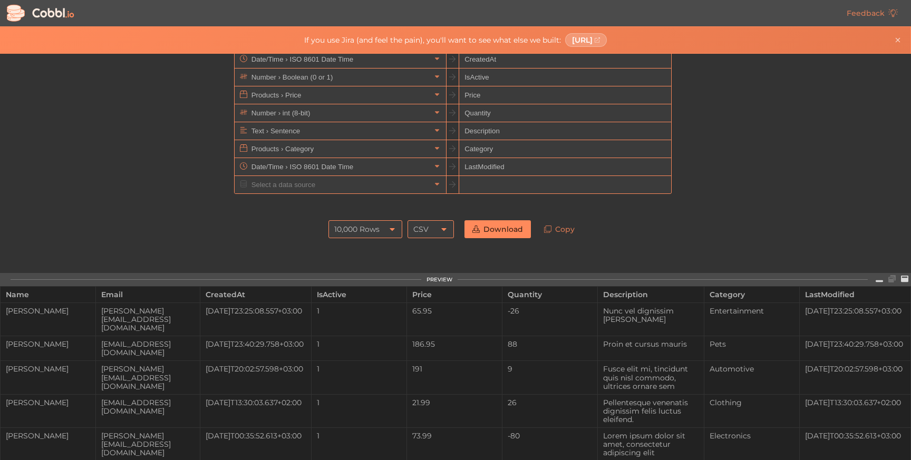
click at [353, 231] on div "10,000 Rows" at bounding box center [356, 229] width 45 height 18
click at [365, 229] on div "10,000 Rows" at bounding box center [356, 229] width 45 height 18
click at [437, 228] on div "CSV" at bounding box center [430, 229] width 46 height 18
click at [432, 246] on li "CSV" at bounding box center [430, 247] width 45 height 18
click at [506, 226] on link "Download" at bounding box center [497, 229] width 66 height 18
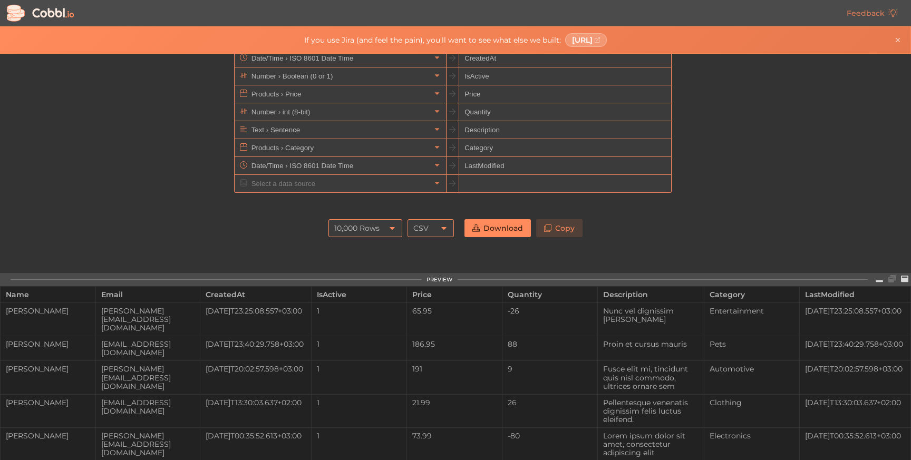
scroll to position [80, 0]
click at [364, 223] on div "10,000 Rows" at bounding box center [356, 227] width 45 height 18
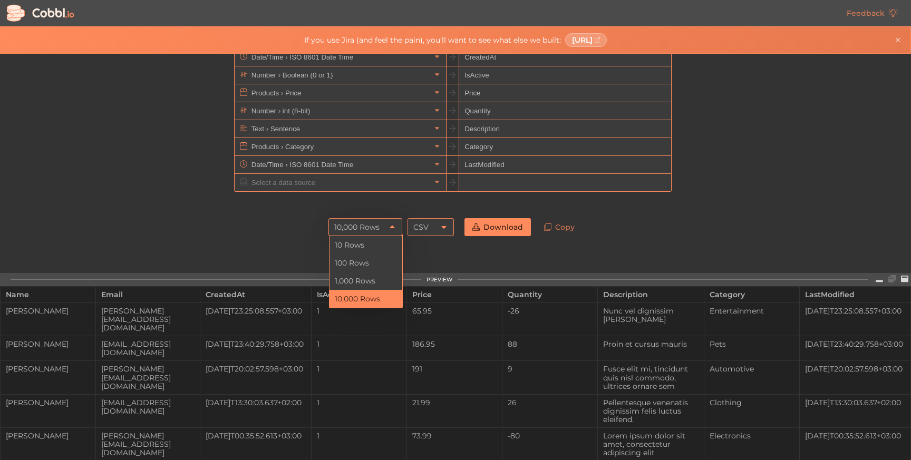
click at [365, 224] on div "10,000 Rows" at bounding box center [356, 227] width 45 height 18
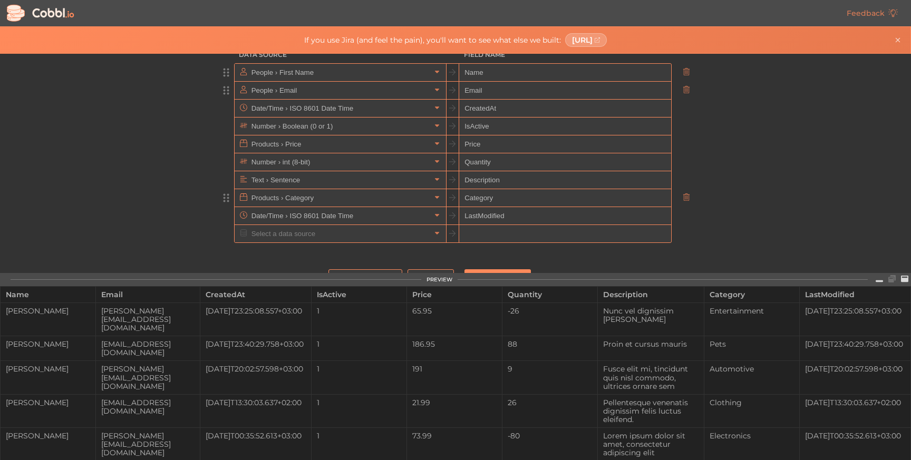
scroll to position [0, 0]
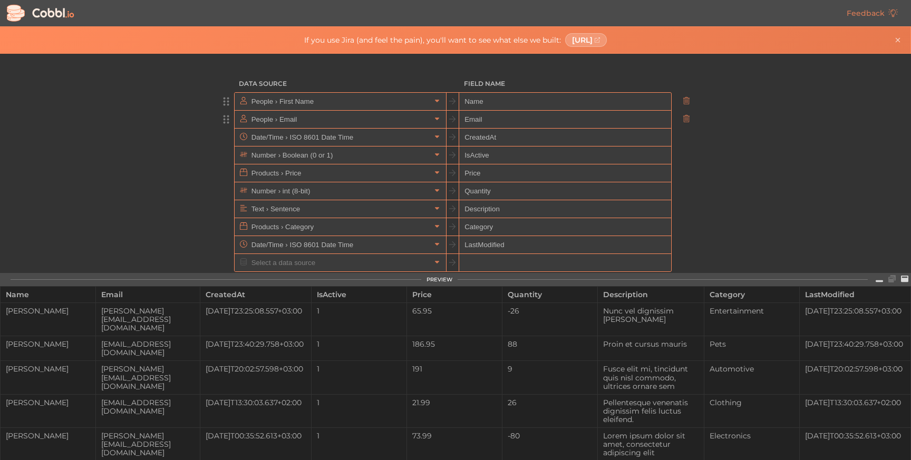
click at [485, 100] on input "Name" at bounding box center [564, 102] width 211 height 18
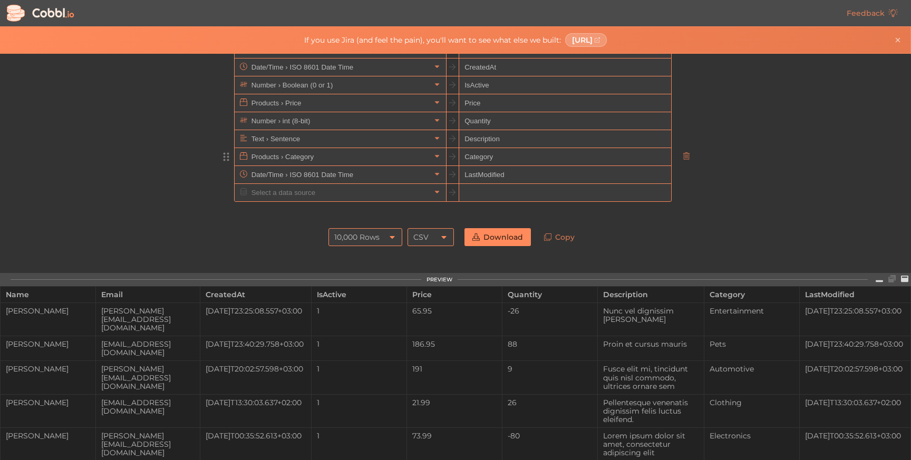
scroll to position [72, 0]
click at [429, 239] on div "CSV" at bounding box center [430, 235] width 46 height 18
click at [427, 274] on li "JSON" at bounding box center [430, 271] width 45 height 18
click at [432, 234] on div "JSON" at bounding box center [423, 235] width 21 height 18
click at [429, 251] on li "CSV" at bounding box center [430, 253] width 45 height 18
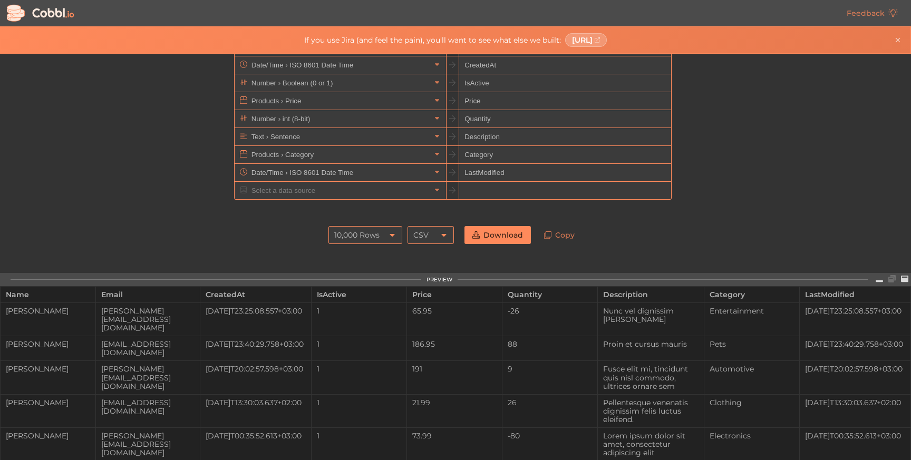
click at [366, 237] on div "10,000 Rows" at bounding box center [356, 235] width 45 height 18
click at [368, 249] on li "10 Rows" at bounding box center [365, 253] width 73 height 18
click at [370, 229] on div "10 Rows" at bounding box center [365, 235] width 74 height 18
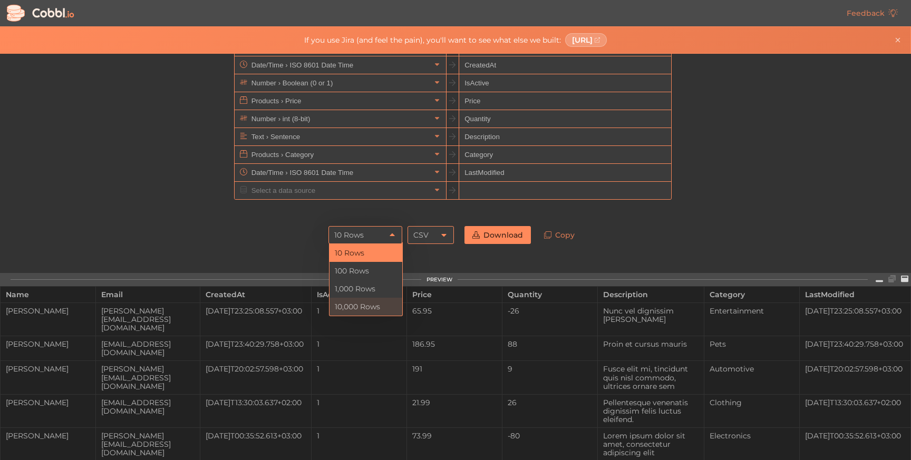
click at [351, 304] on li "10,000 Rows" at bounding box center [365, 307] width 73 height 18
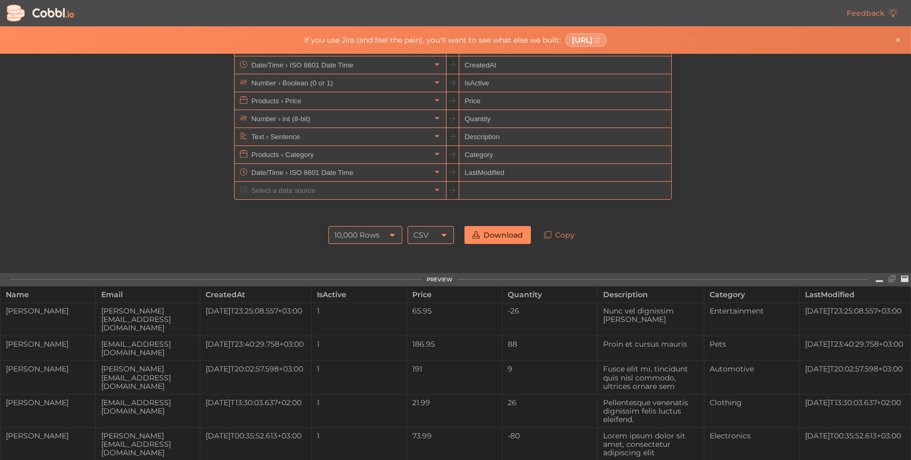
click at [440, 234] on icon at bounding box center [443, 235] width 8 height 8
click at [432, 236] on div "CSV" at bounding box center [430, 235] width 46 height 18
click at [482, 234] on link "Download" at bounding box center [497, 235] width 66 height 18
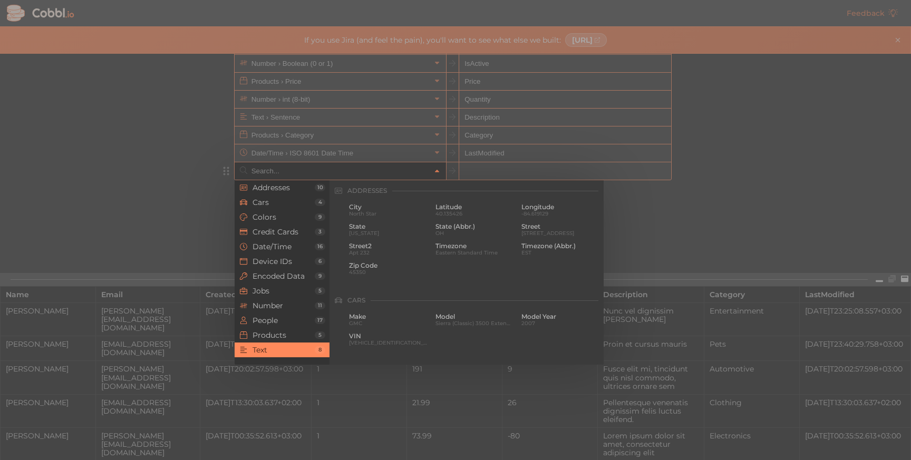
click at [343, 173] on input "text" at bounding box center [340, 170] width 182 height 17
click at [208, 179] on div at bounding box center [455, 230] width 911 height 460
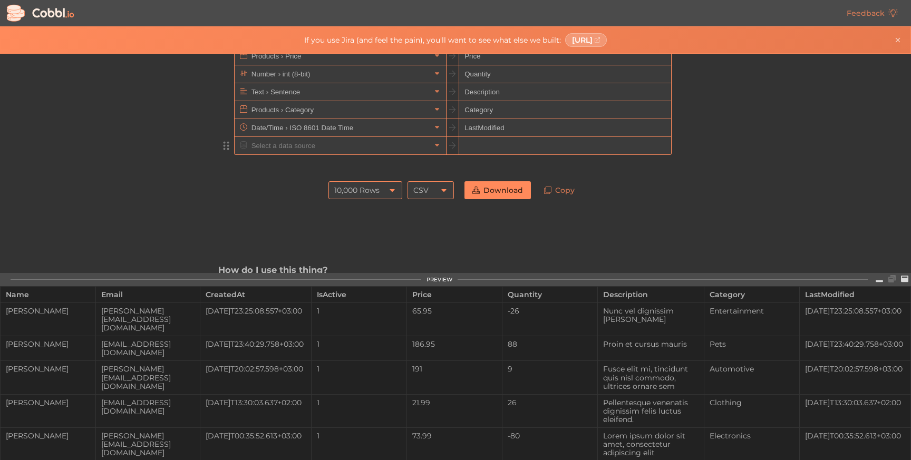
scroll to position [126, 0]
